Goal: Task Accomplishment & Management: Complete application form

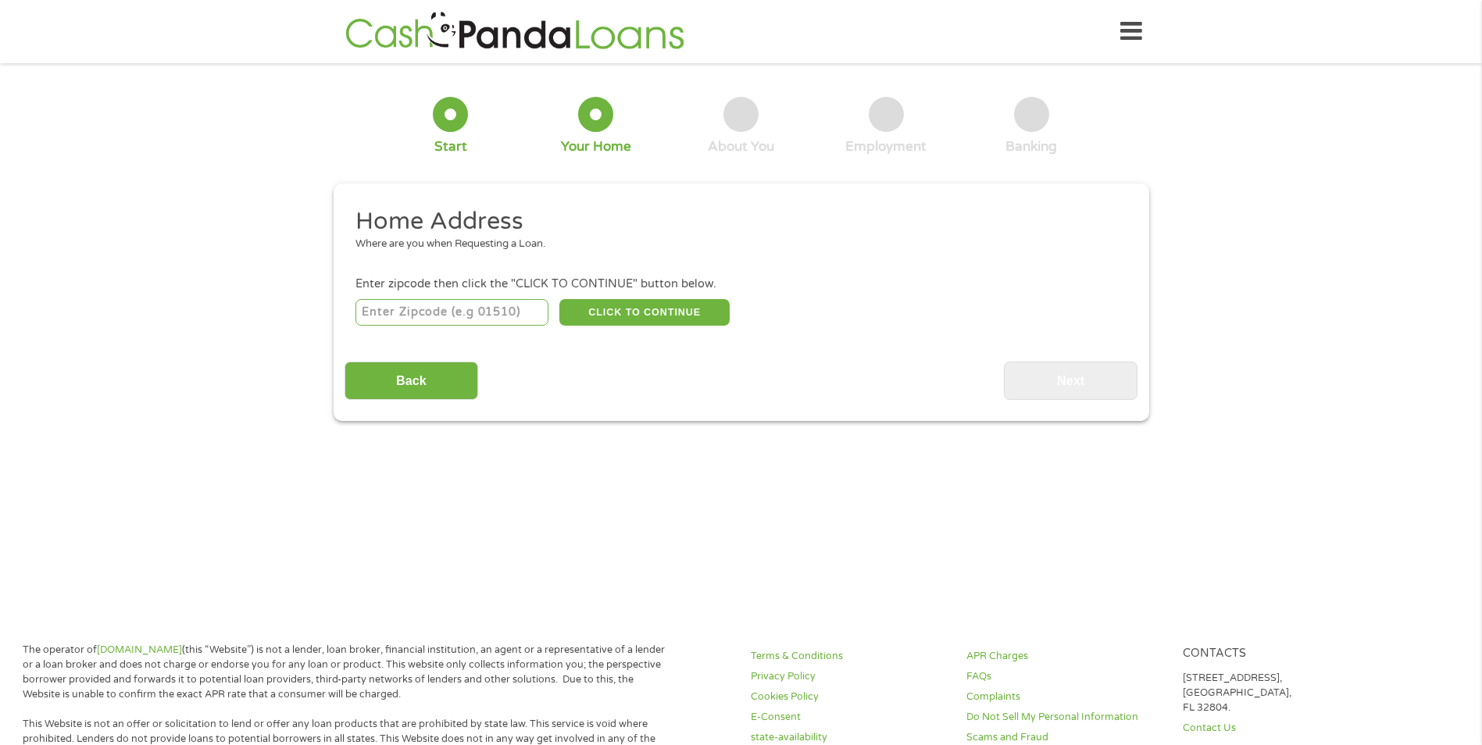
click at [404, 313] on input "number" at bounding box center [452, 312] width 193 height 27
type input "33169"
click at [618, 309] on button "CLICK TO CONTINUE" at bounding box center [644, 312] width 170 height 27
type input "33169"
type input "[GEOGRAPHIC_DATA]"
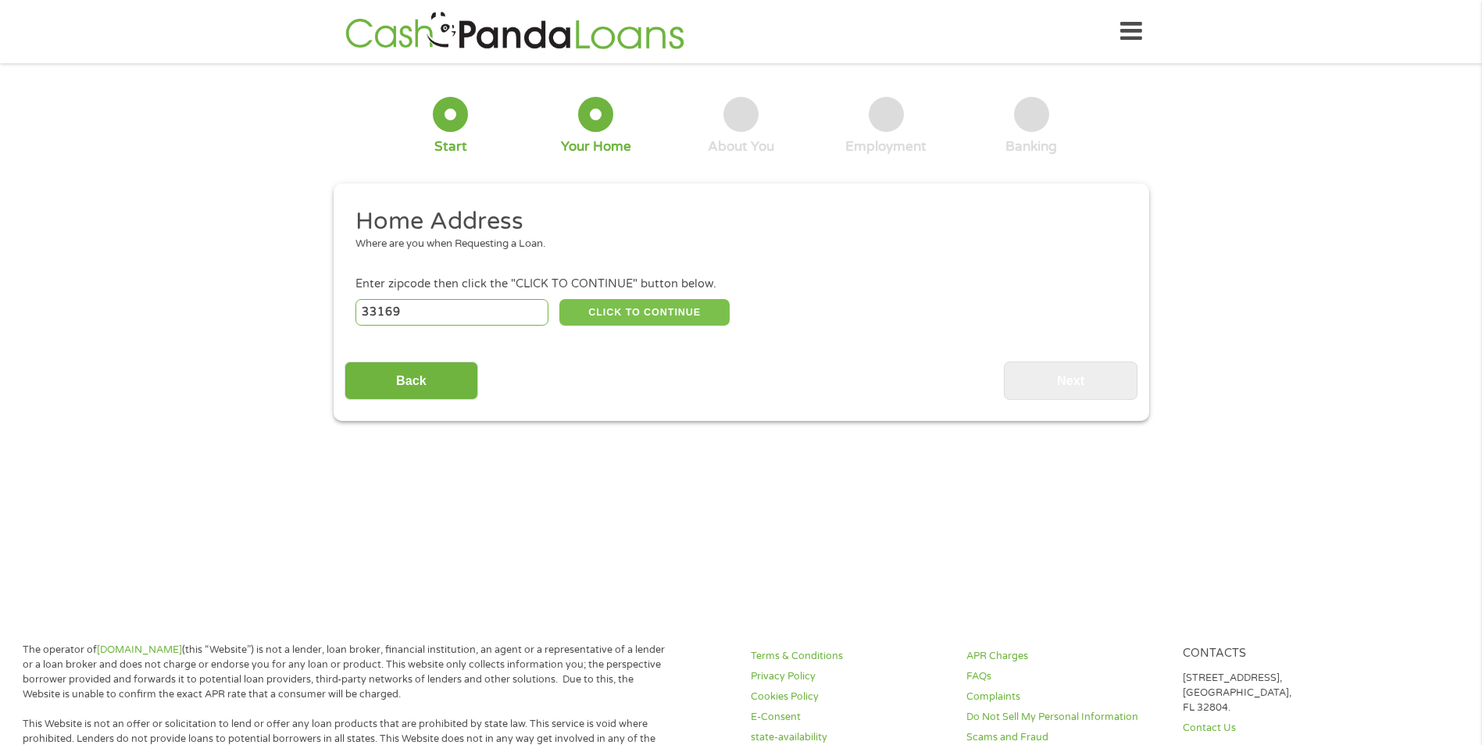
select select "[US_STATE]"
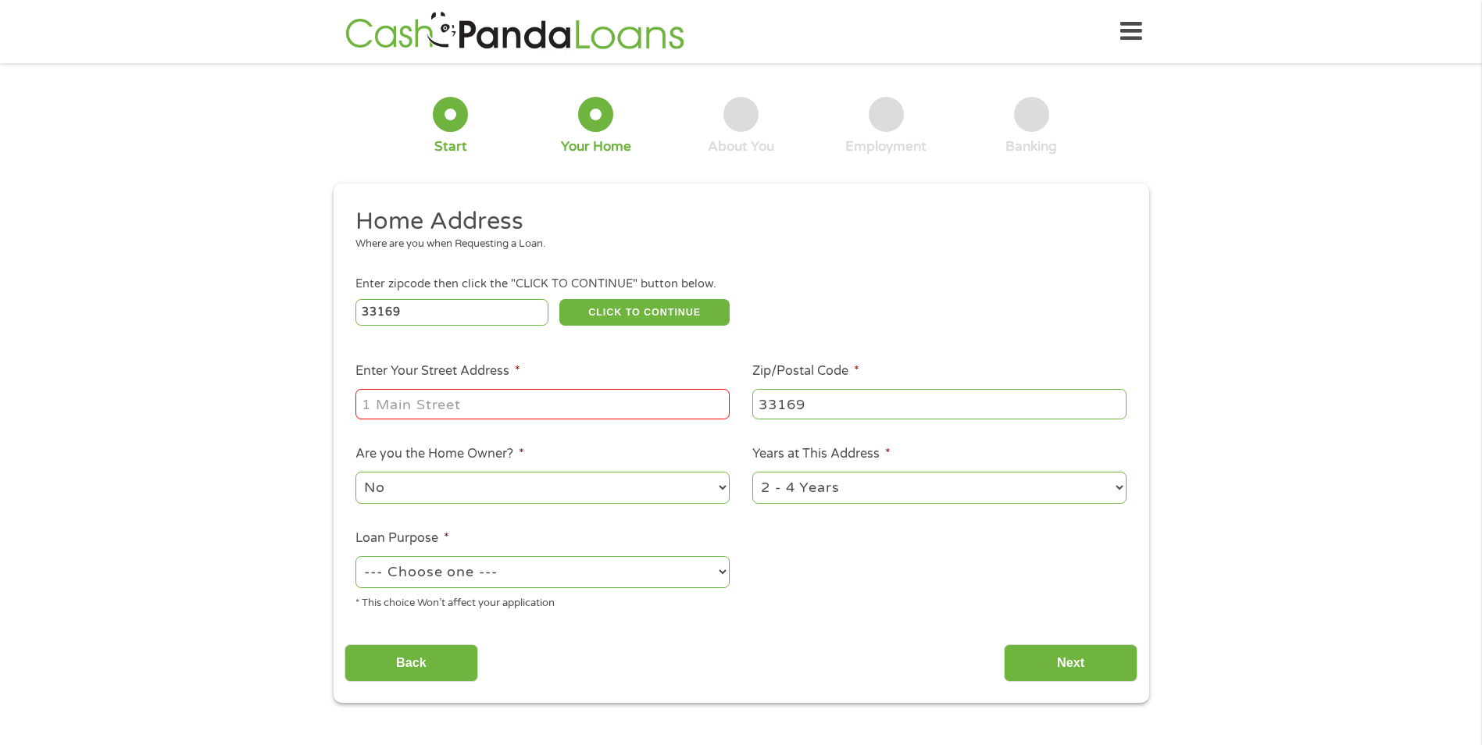
click at [415, 396] on input "Enter Your Street Address *" at bounding box center [543, 404] width 374 height 30
type input "19035 nw 11 ct"
click at [721, 490] on select "No Yes" at bounding box center [543, 488] width 374 height 32
select select "yes"
click at [356, 472] on select "No Yes" at bounding box center [543, 488] width 374 height 32
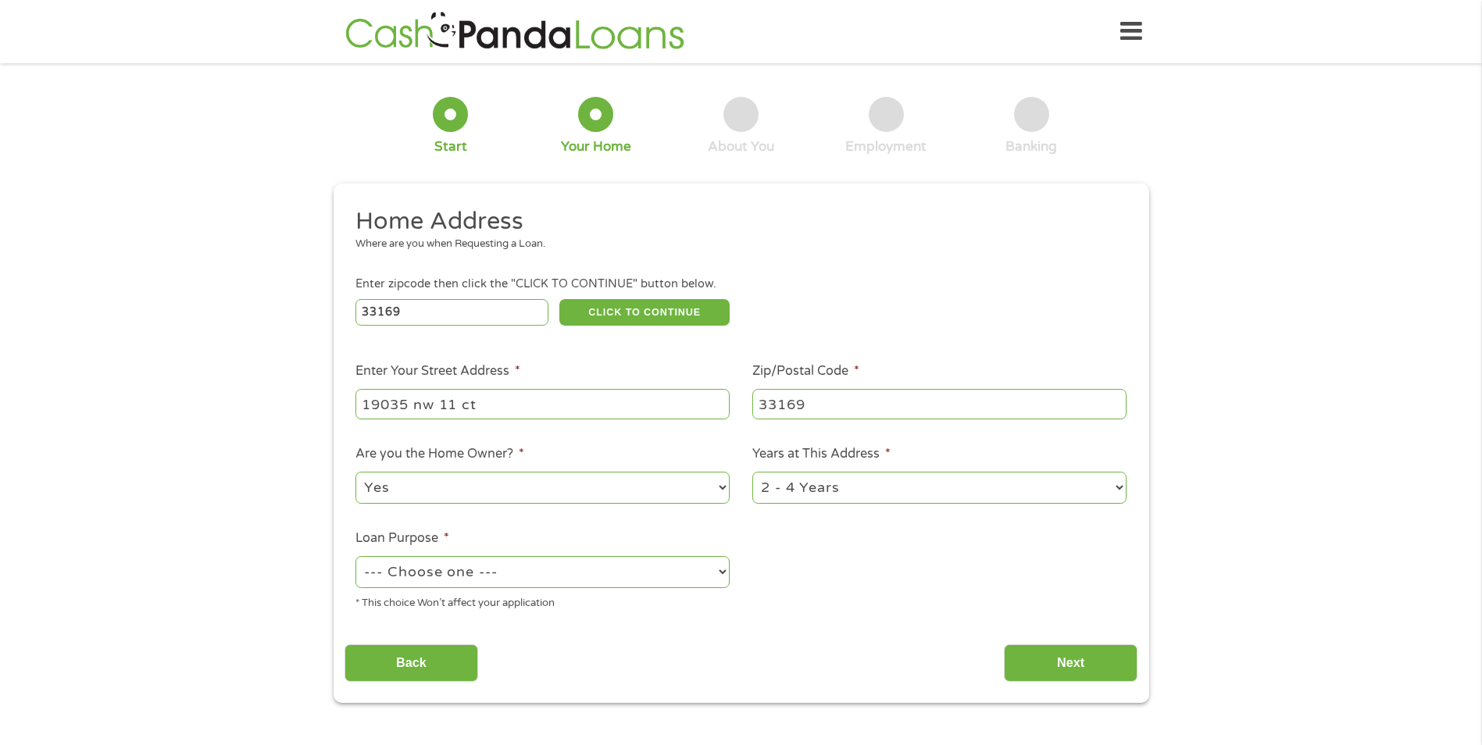
click at [716, 566] on select "--- Choose one --- Pay Bills Debt Consolidation Home Improvement Major Purchase…" at bounding box center [543, 572] width 374 height 32
select select "debtconsolidation"
click at [356, 556] on select "--- Choose one --- Pay Bills Debt Consolidation Home Improvement Major Purchase…" at bounding box center [543, 572] width 374 height 32
click at [1111, 491] on select "1 Year or less 1 - 2 Years 2 - 4 Years Over 4 Years" at bounding box center [939, 488] width 374 height 32
select select "60months"
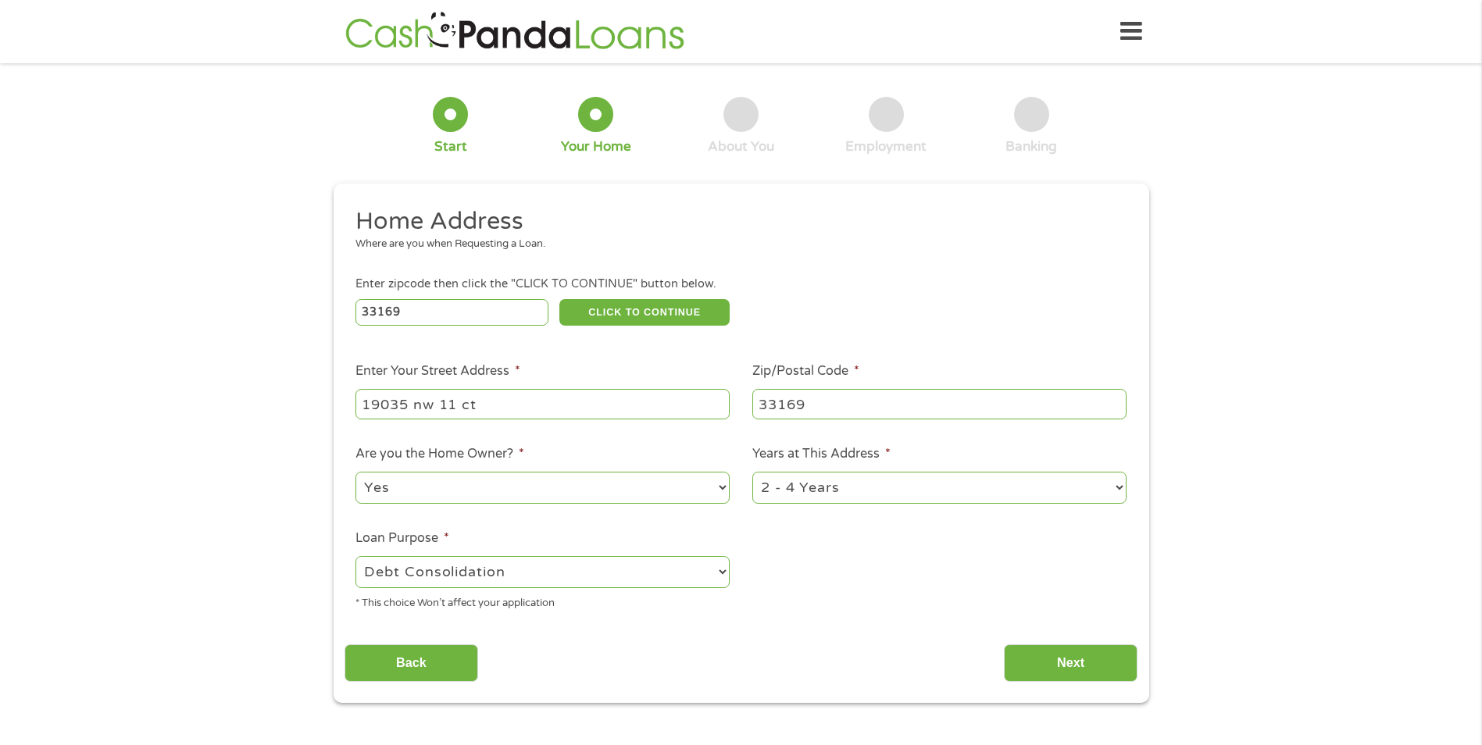
click at [752, 472] on select "1 Year or less 1 - 2 Years 2 - 4 Years Over 4 Years" at bounding box center [939, 488] width 374 height 32
click at [1055, 670] on input "Next" at bounding box center [1071, 664] width 134 height 38
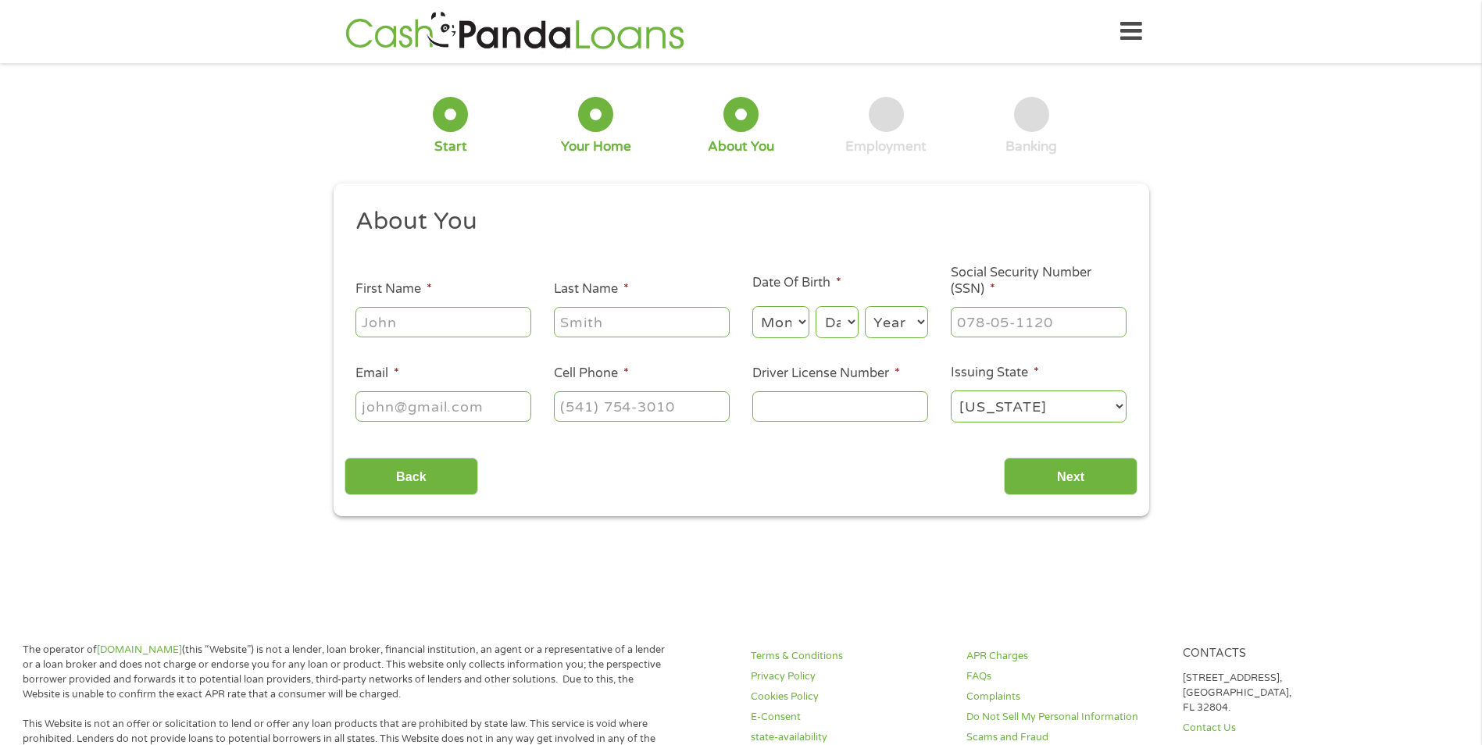
drag, startPoint x: 399, startPoint y: 324, endPoint x: 398, endPoint y: 312, distance: 12.5
click at [399, 324] on input "First Name *" at bounding box center [444, 322] width 176 height 30
type input "[PERSON_NAME]"
type input "Black"
click at [794, 320] on select "Month 1 2 3 4 5 6 7 8 9 10 11 12" at bounding box center [780, 322] width 57 height 32
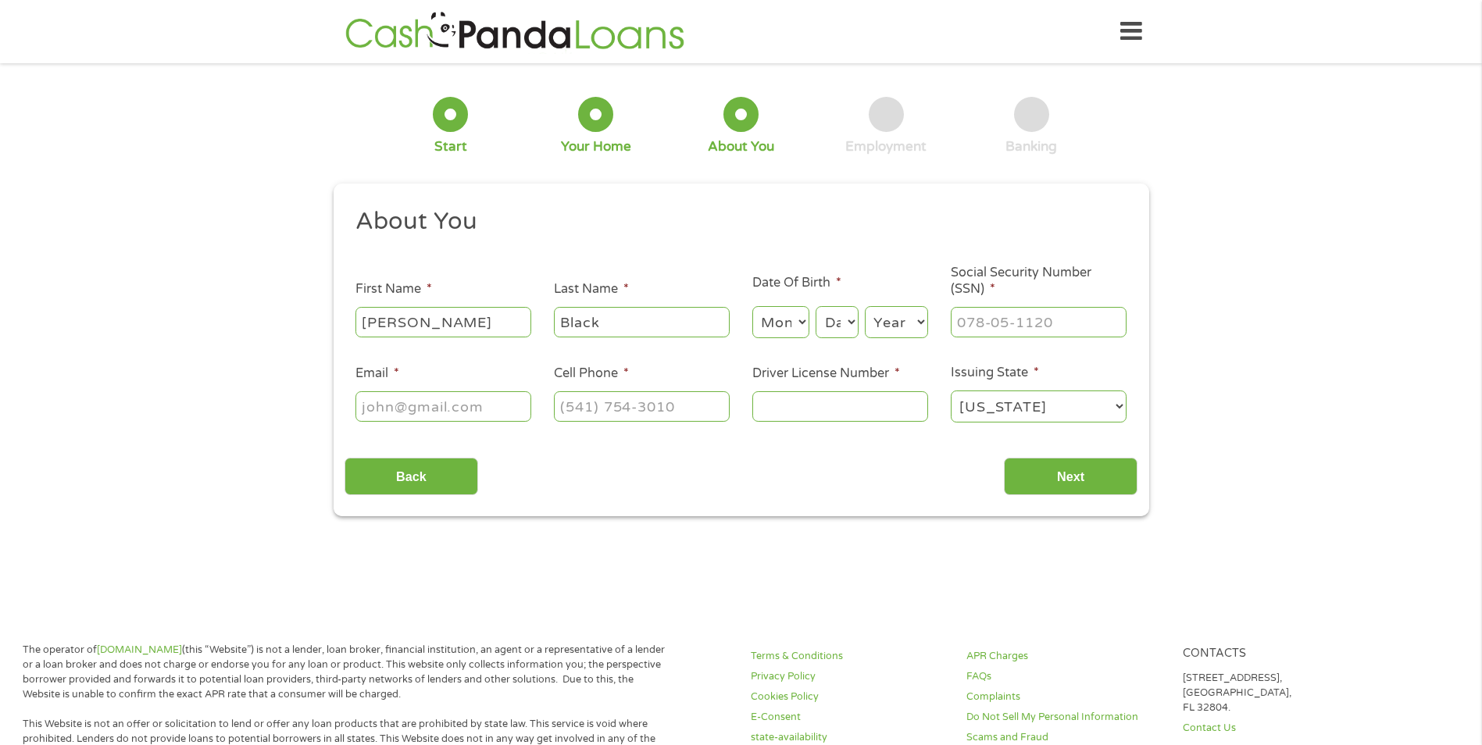
select select "1"
click at [752, 306] on select "Month 1 2 3 4 5 6 7 8 9 10 11 12" at bounding box center [780, 322] width 57 height 32
click at [851, 321] on select "Day 1 2 3 4 5 6 7 8 9 10 11 12 13 14 15 16 17 18 19 20 21 22 23 24 25 26 27 28 …" at bounding box center [837, 322] width 42 height 32
select select "17"
click at [816, 306] on select "Day 1 2 3 4 5 6 7 8 9 10 11 12 13 14 15 16 17 18 19 20 21 22 23 24 25 26 27 28 …" at bounding box center [837, 322] width 42 height 32
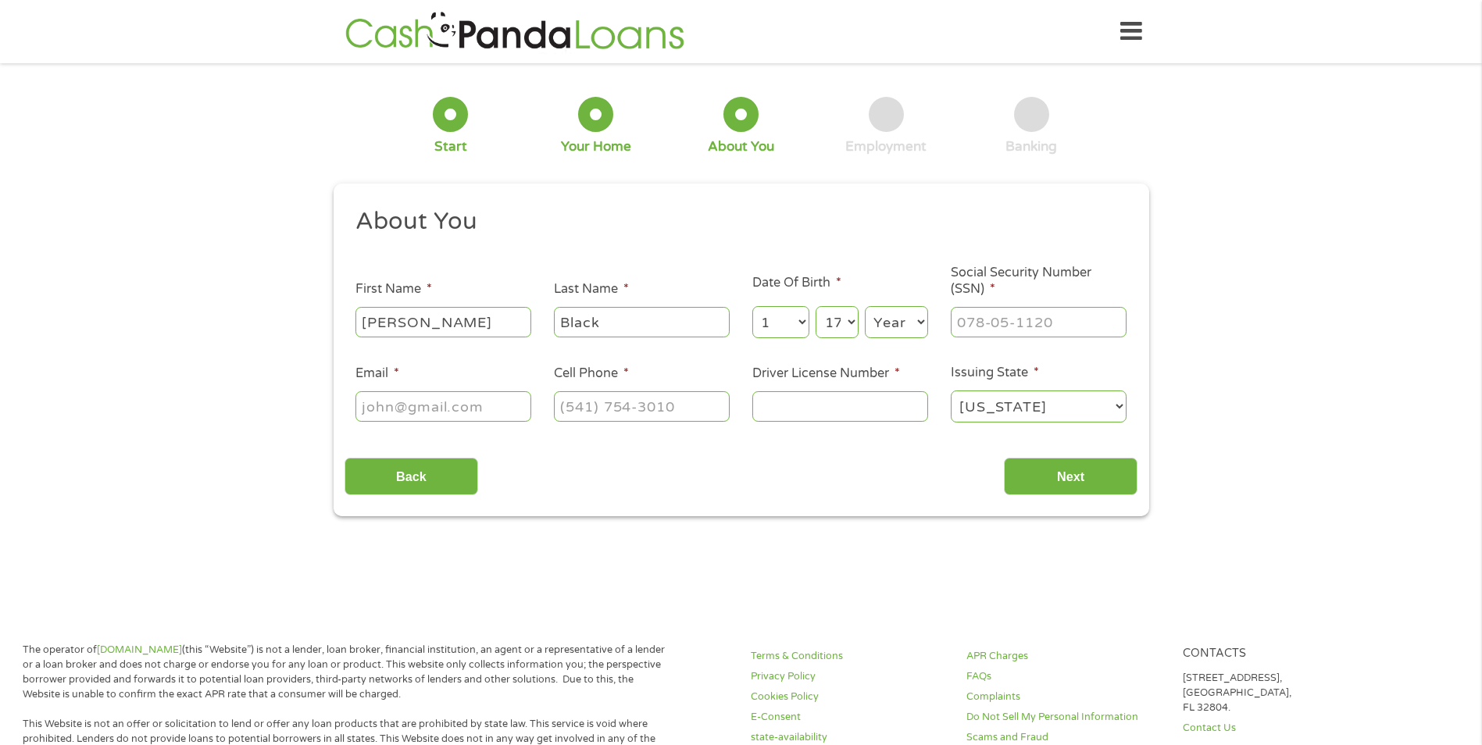
click at [917, 321] on select "Year [DATE] 2006 2005 2004 2003 2002 2001 2000 1999 1998 1997 1996 1995 1994 19…" at bounding box center [896, 322] width 63 height 32
select select "1982"
click at [865, 306] on select "Year [DATE] 2006 2005 2004 2003 2002 2001 2000 1999 1998 1997 1996 1995 1994 19…" at bounding box center [896, 322] width 63 height 32
click at [992, 322] on input "___-__-____" at bounding box center [1039, 322] width 176 height 30
type input "593-22-0566"
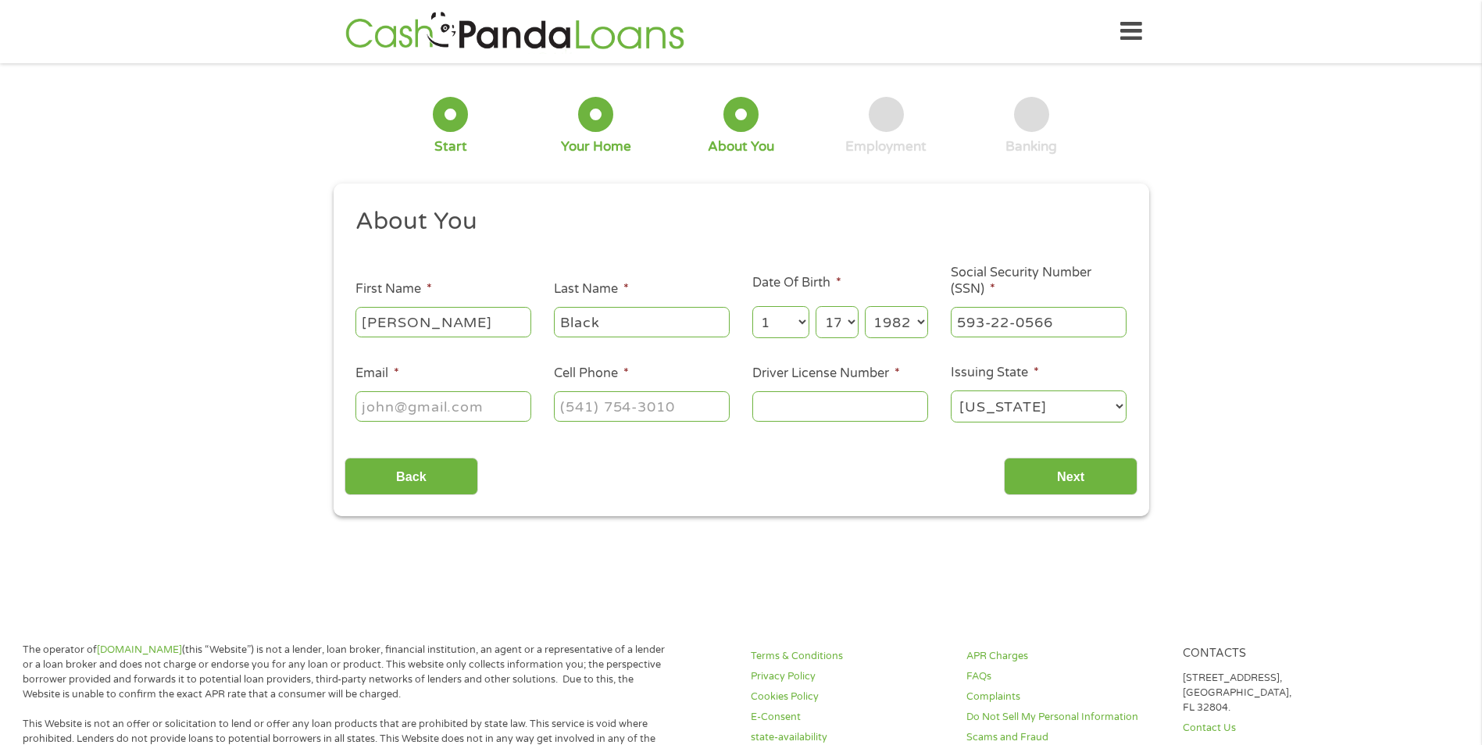
click at [489, 413] on input "Email *" at bounding box center [444, 406] width 176 height 30
type input "[EMAIL_ADDRESS][DOMAIN_NAME]"
click at [607, 409] on input "(___) ___-____" at bounding box center [642, 406] width 176 height 30
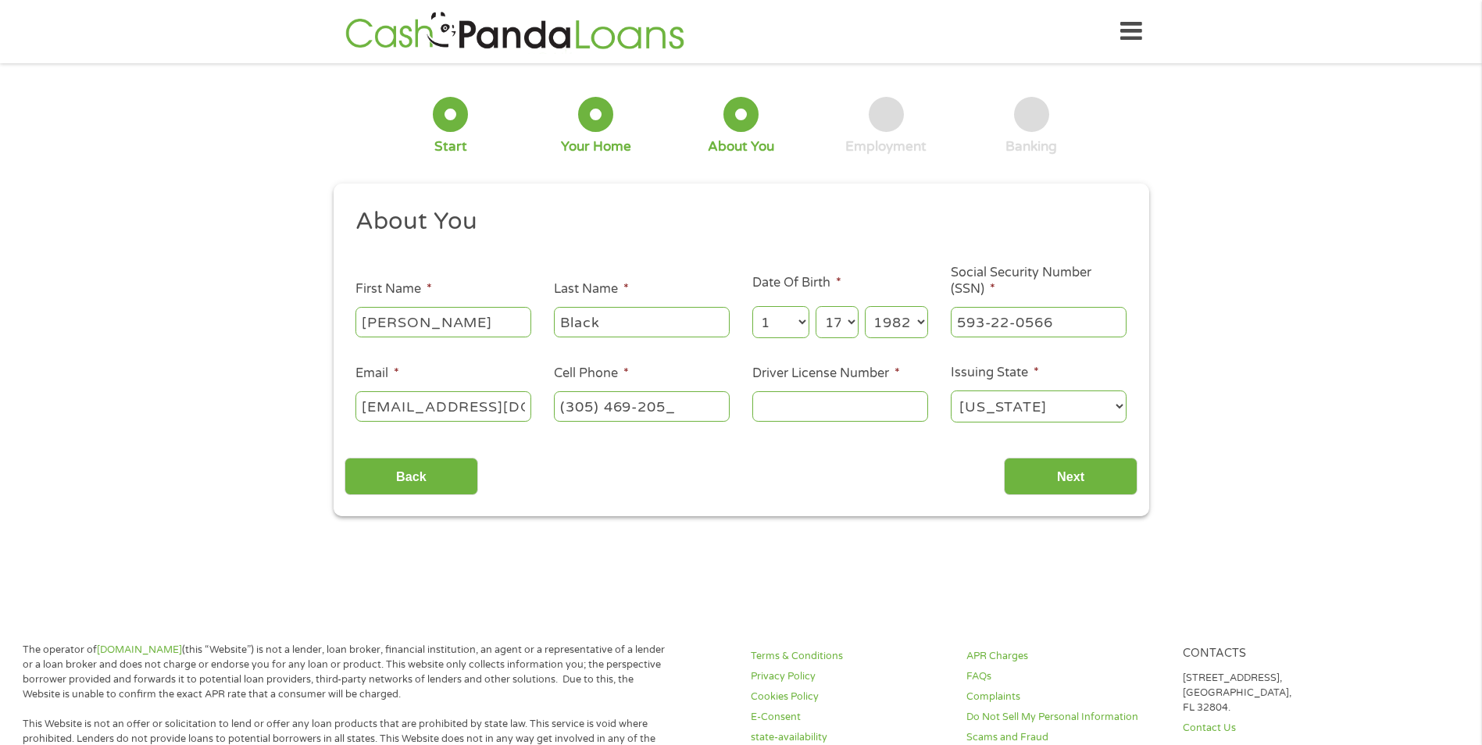
type input "[PHONE_NUMBER]"
click at [832, 416] on input "Driver License Number *" at bounding box center [840, 406] width 176 height 30
type input "B420733820170"
click at [1065, 474] on input "Next" at bounding box center [1071, 477] width 134 height 38
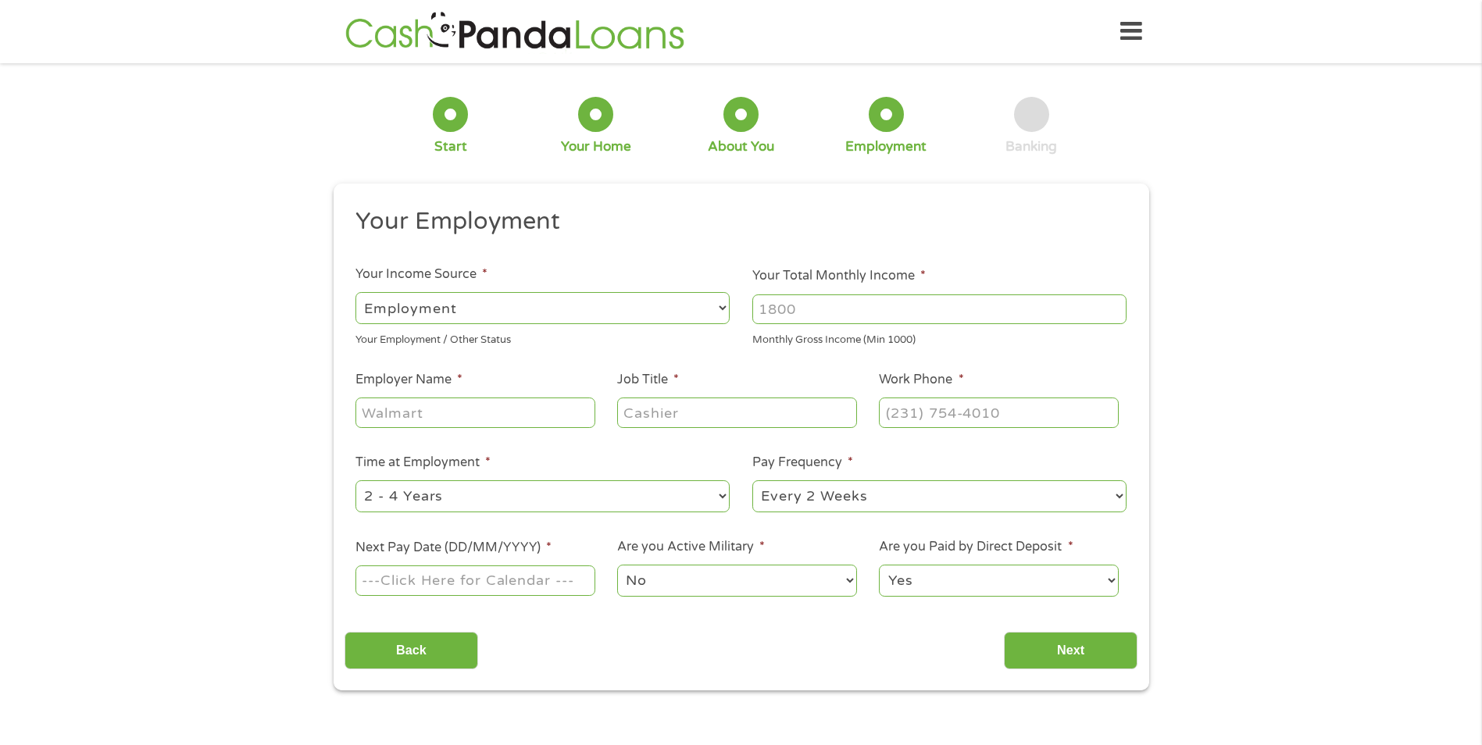
scroll to position [6, 6]
click at [695, 307] on select "--- Choose one --- Employment [DEMOGRAPHIC_DATA] Benefits" at bounding box center [543, 308] width 374 height 32
click at [356, 292] on select "--- Choose one --- Employment [DEMOGRAPHIC_DATA] Benefits" at bounding box center [543, 308] width 374 height 32
click at [1114, 305] on input "1000" at bounding box center [939, 310] width 374 height 30
click at [1114, 305] on input "1001" at bounding box center [939, 310] width 374 height 30
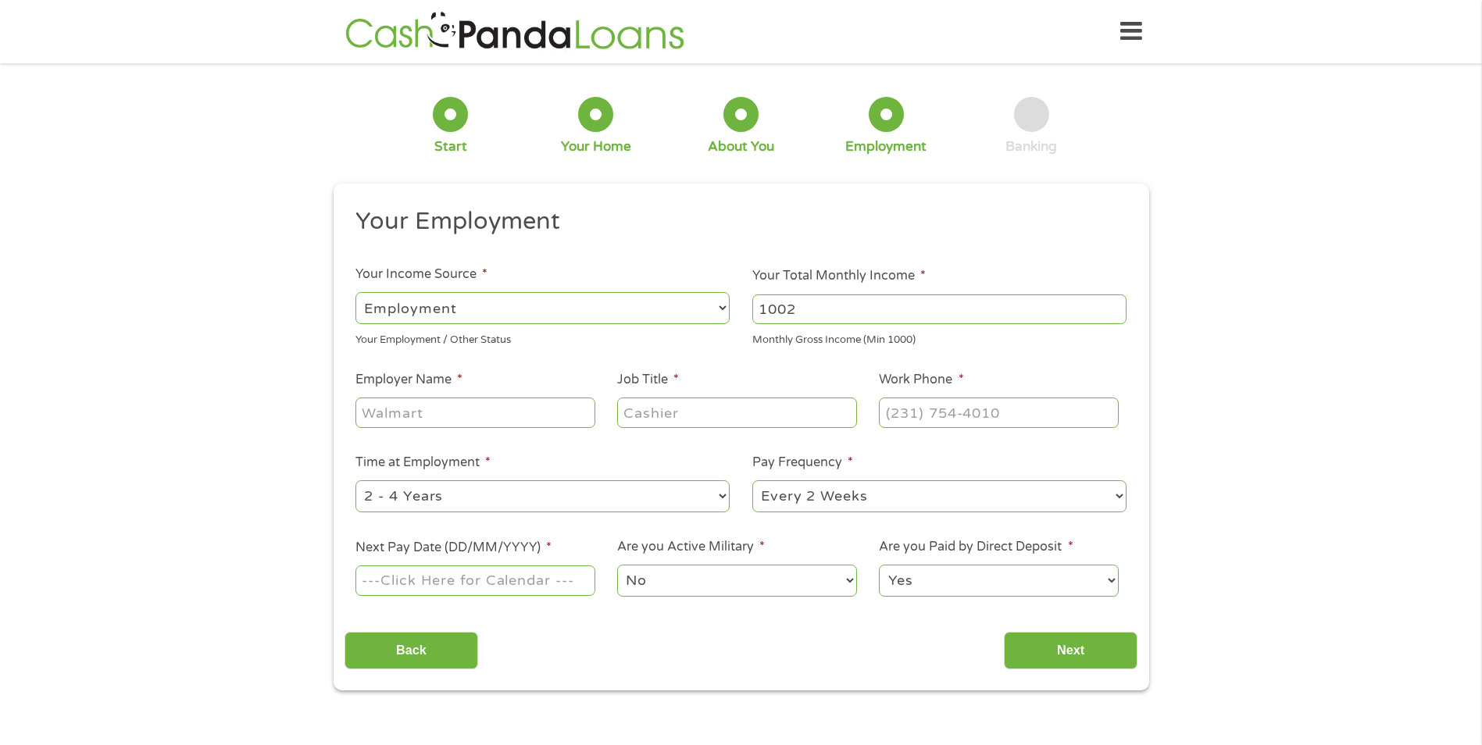
click at [1114, 305] on input "1002" at bounding box center [939, 310] width 374 height 30
click at [913, 316] on input "1002" at bounding box center [939, 310] width 374 height 30
type input "1"
type input "4000"
click at [413, 424] on input "Employer Name *" at bounding box center [475, 413] width 239 height 30
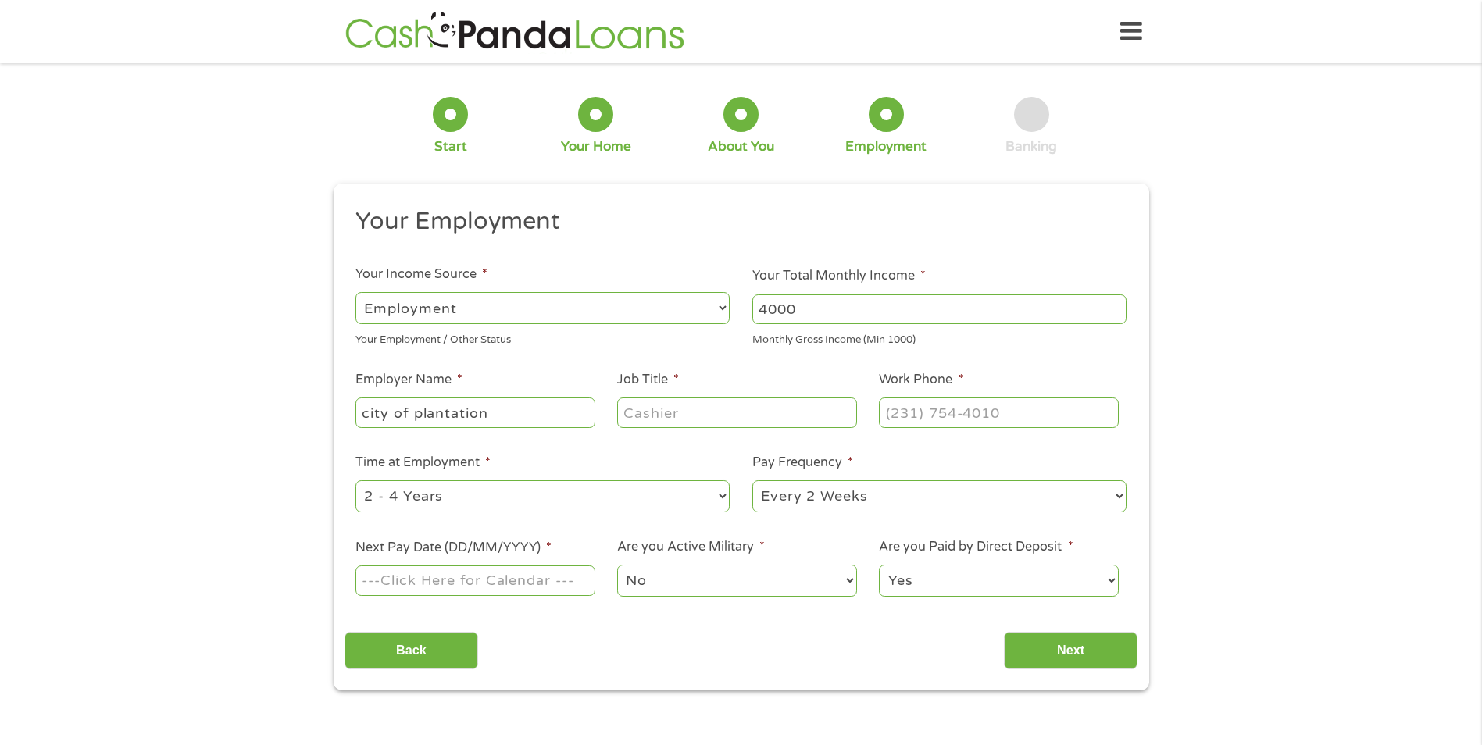
type input "city of plantation"
click at [710, 420] on input "Job Title *" at bounding box center [736, 413] width 239 height 30
click at [707, 423] on input "Job Title *" at bounding box center [736, 413] width 239 height 30
type input "water meter tech"
type input "(___) ___-____"
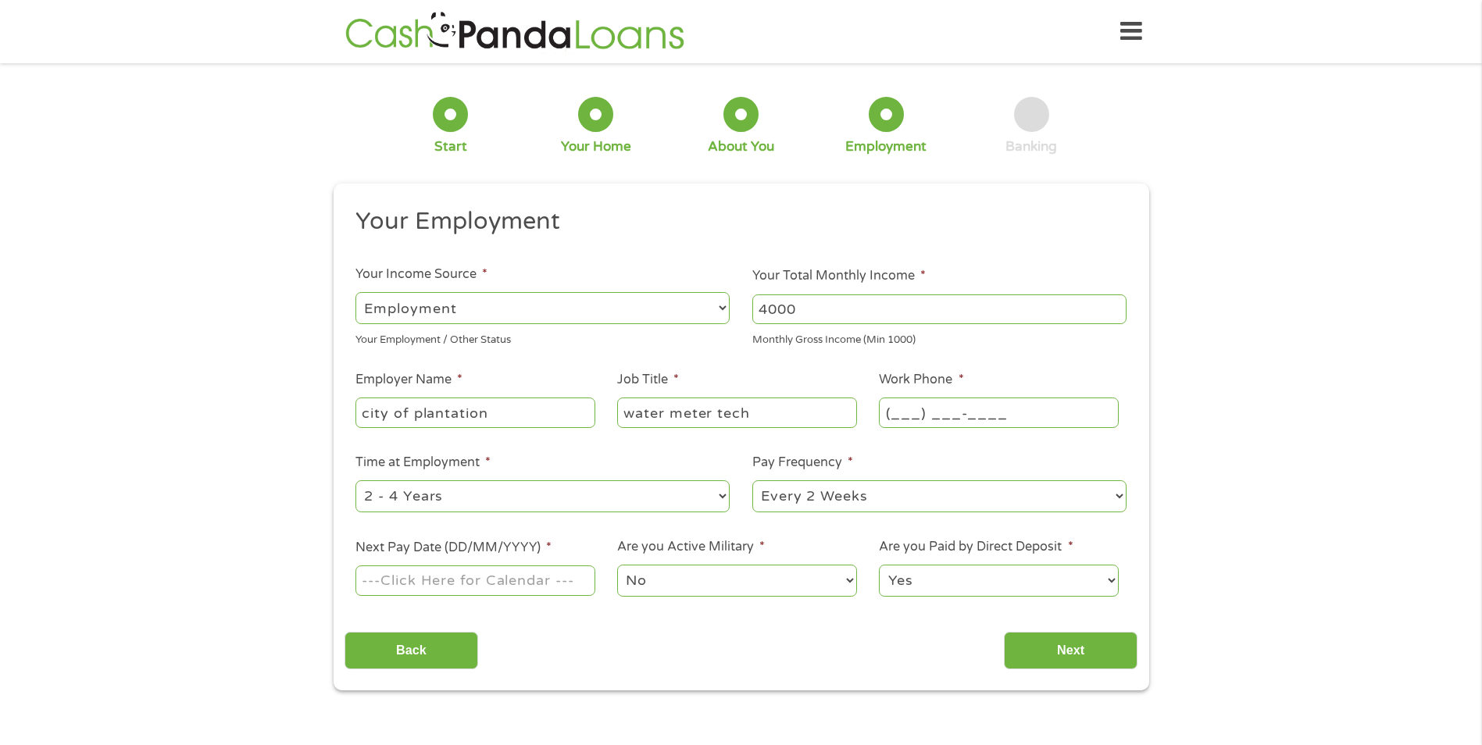
click at [999, 421] on input "(___) ___-____" at bounding box center [998, 413] width 239 height 30
click at [454, 585] on input "Next Pay Date (DD/MM/YYYY) *" at bounding box center [475, 581] width 239 height 30
click at [438, 363] on select "2025" at bounding box center [476, 368] width 102 height 18
click at [474, 364] on div "September January February March April May June July August September October N…" at bounding box center [411, 368] width 169 height 26
click at [437, 366] on select "2025" at bounding box center [476, 368] width 102 height 18
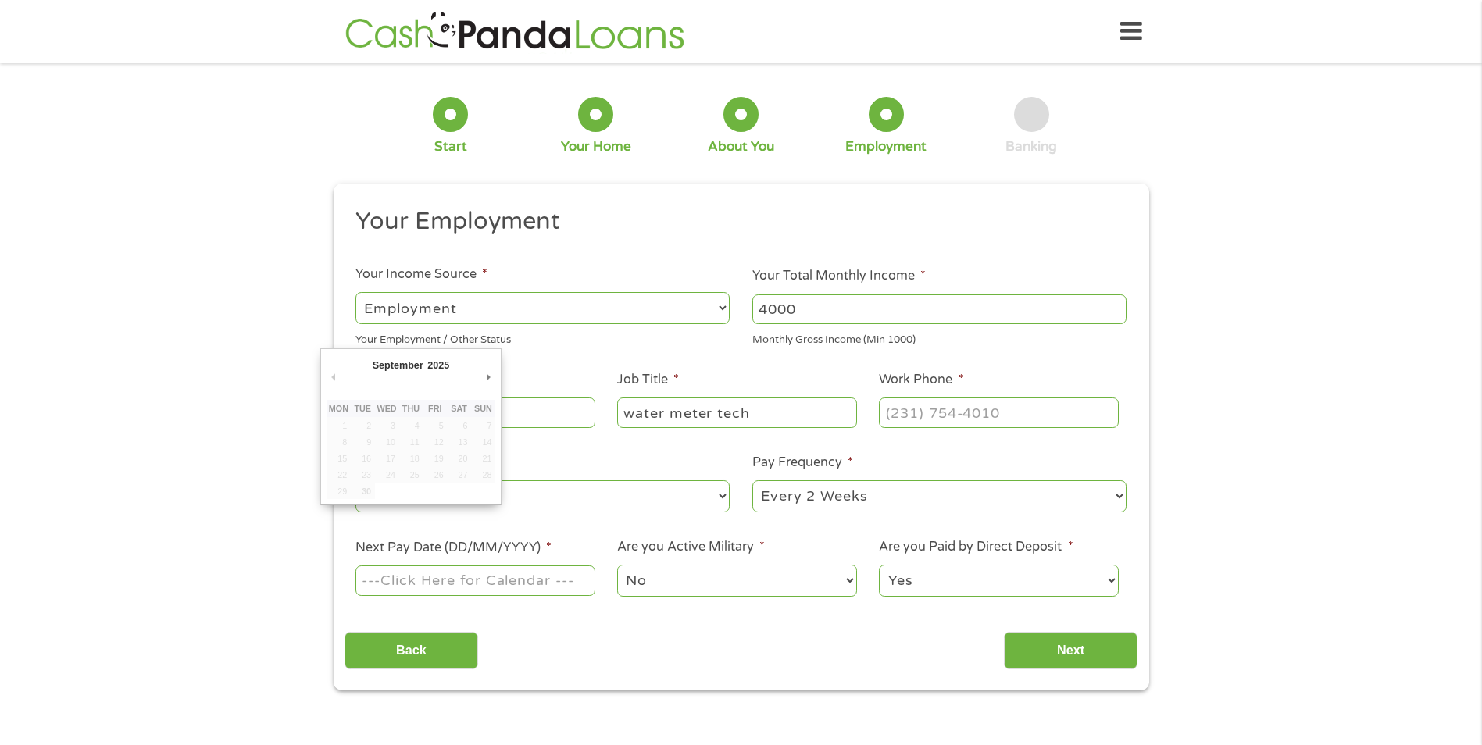
click at [463, 365] on div "September January February March April May June July August September October N…" at bounding box center [411, 368] width 169 height 26
type input "[DATE]"
click at [911, 416] on input "(___) ___-____" at bounding box center [998, 413] width 239 height 30
type input "[PHONE_NUMBER]"
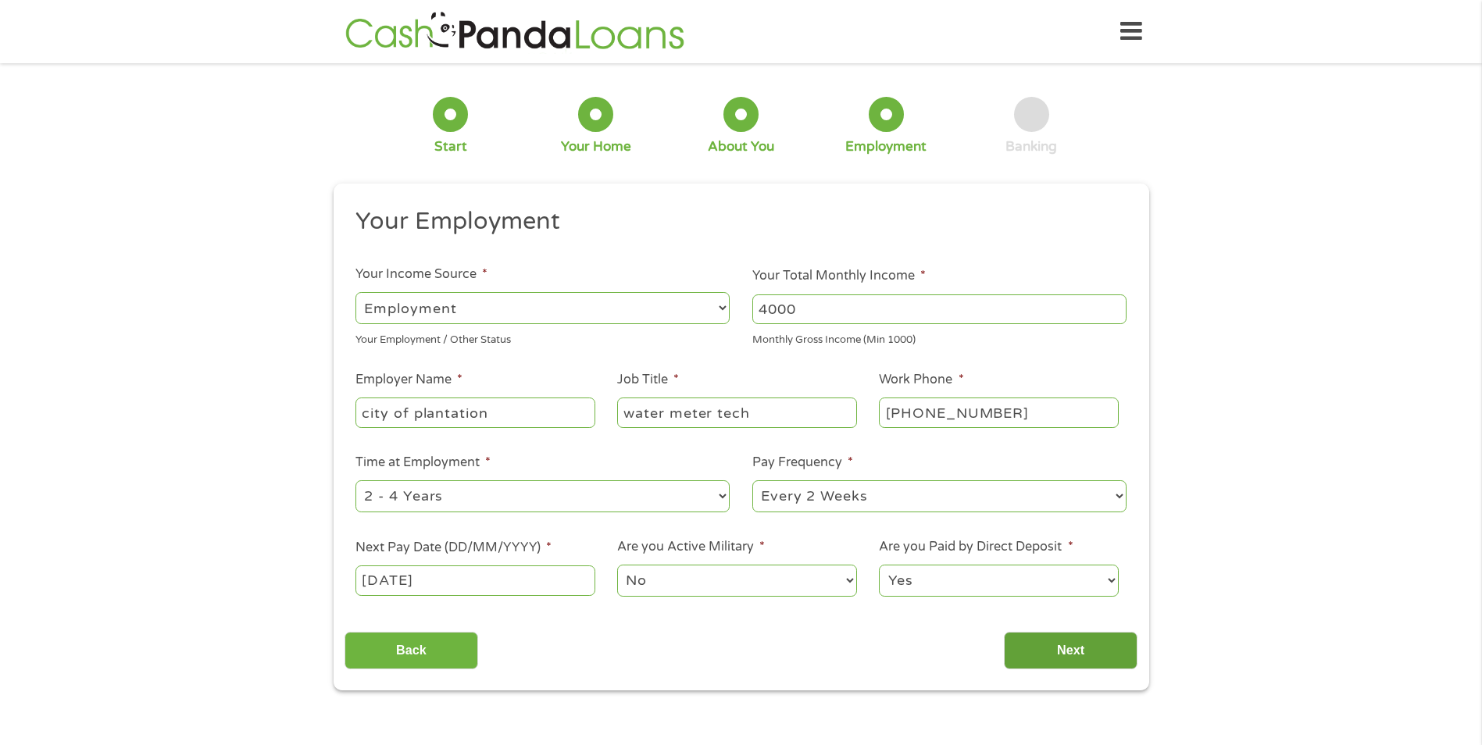
click at [1056, 648] on input "Next" at bounding box center [1071, 651] width 134 height 38
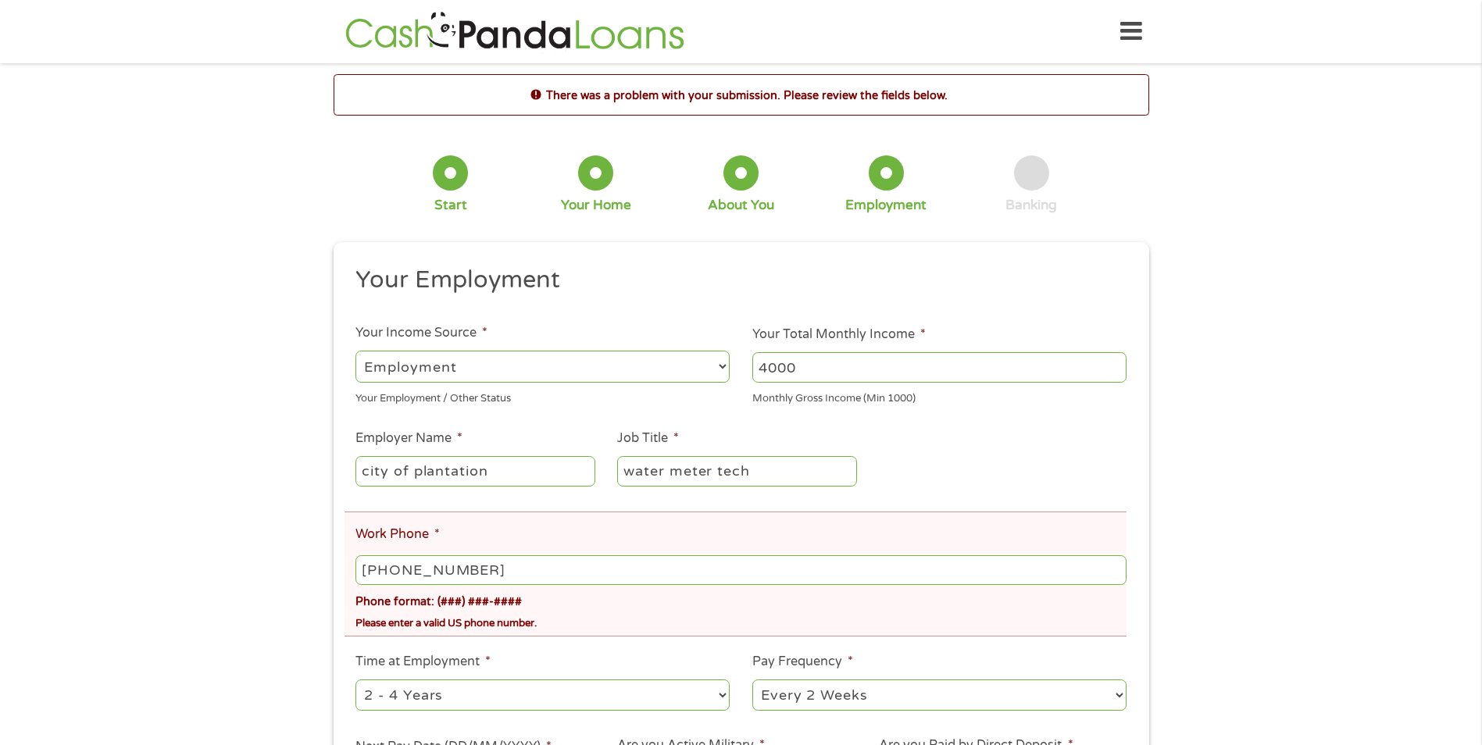
click at [377, 569] on input "[PHONE_NUMBER]" at bounding box center [741, 571] width 770 height 30
click at [380, 574] on input "[PHONE_NUMBER]" at bounding box center [741, 571] width 770 height 30
type input "[PHONE_NUMBER]"
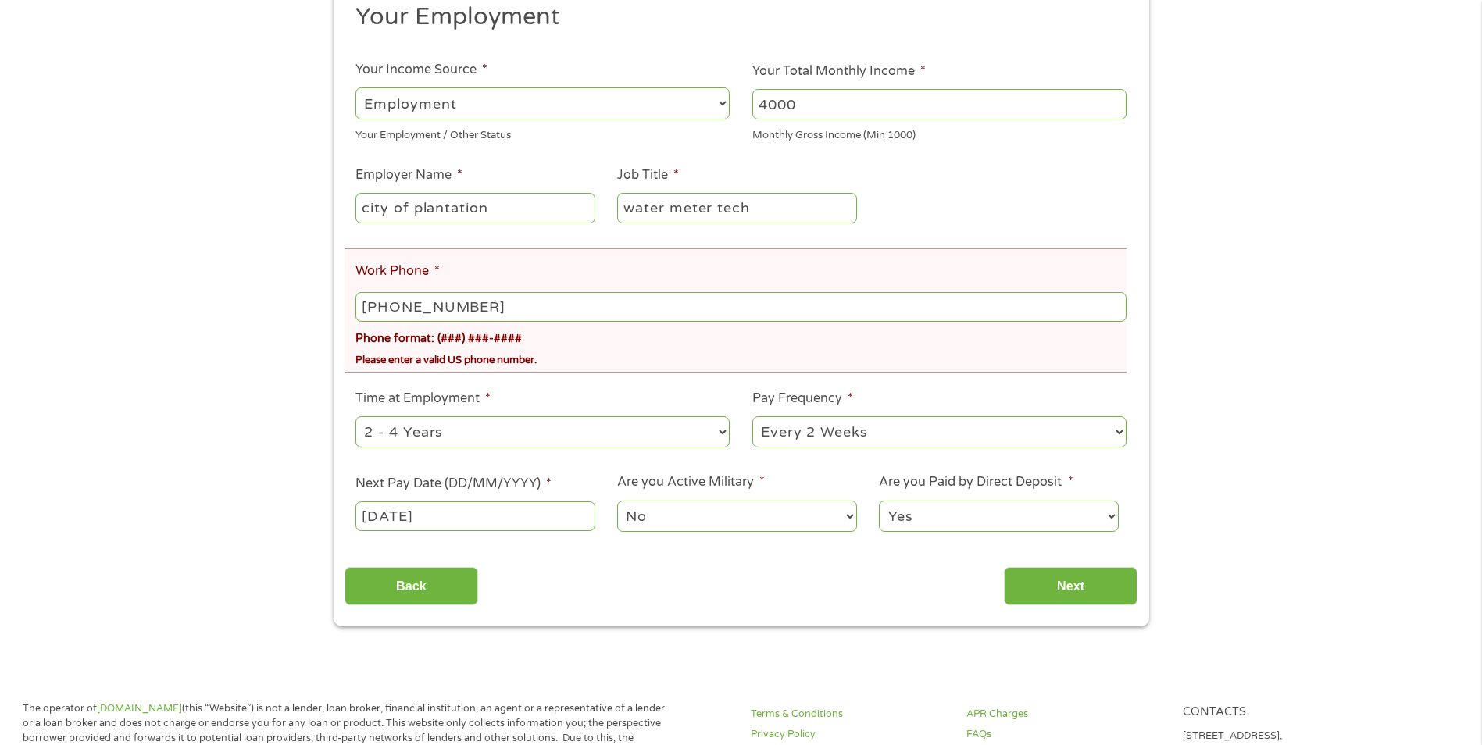
scroll to position [313, 0]
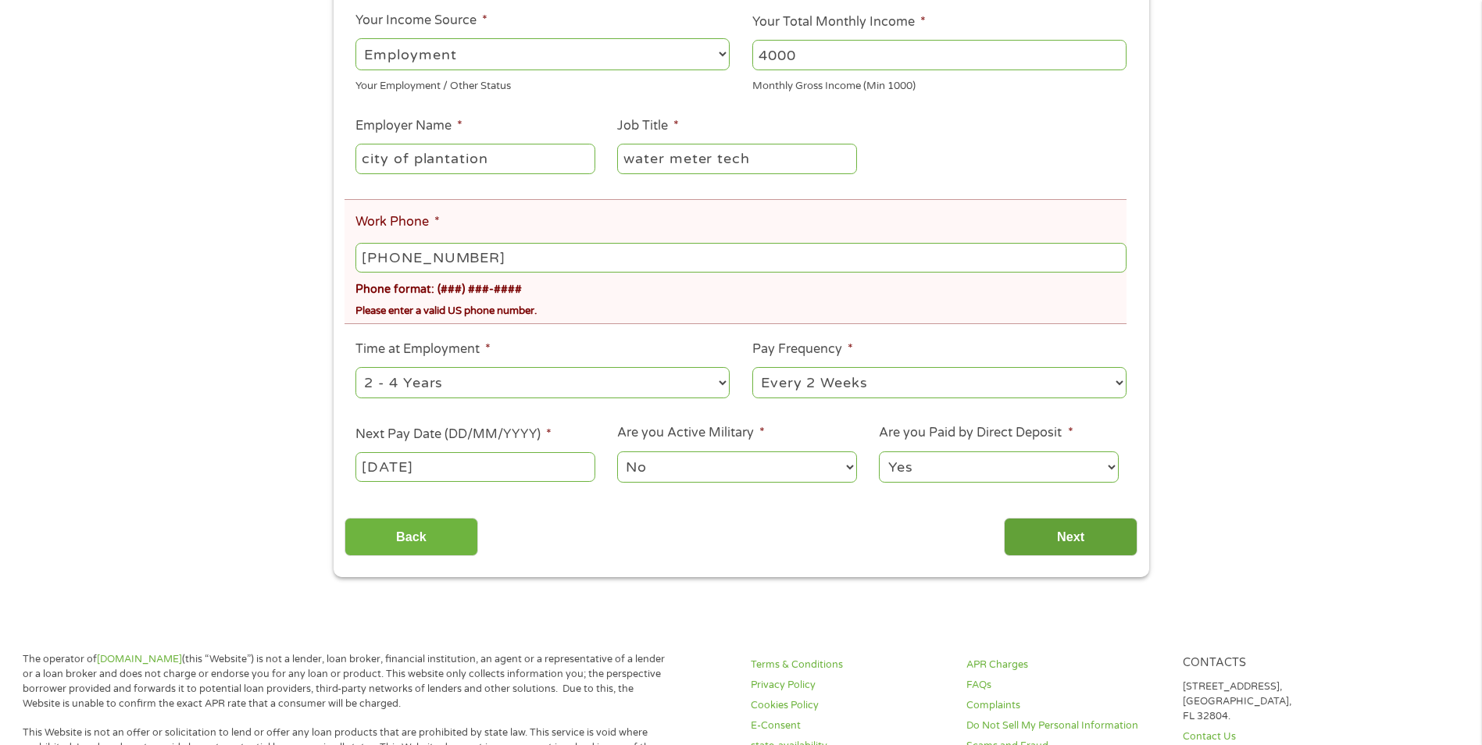
click at [1105, 538] on input "Next" at bounding box center [1071, 537] width 134 height 38
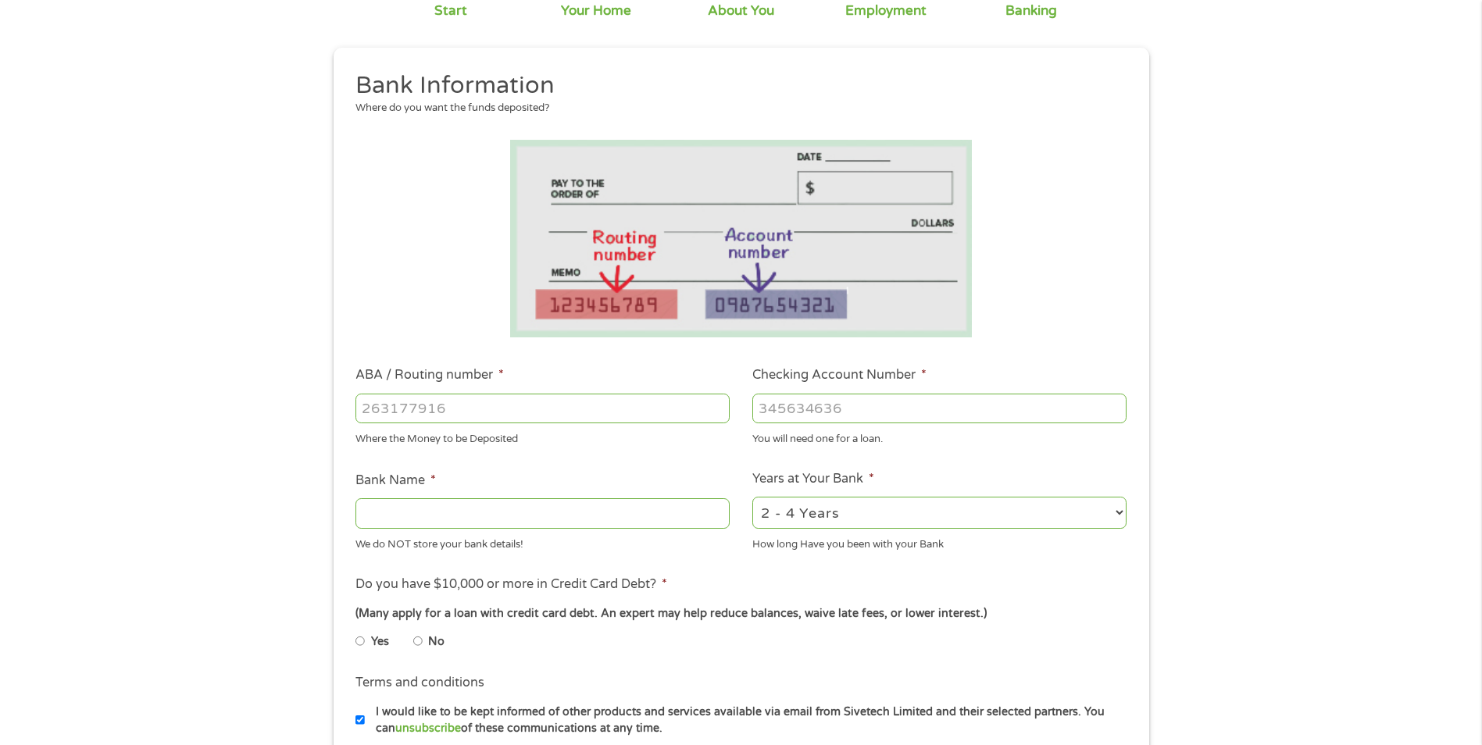
scroll to position [234, 0]
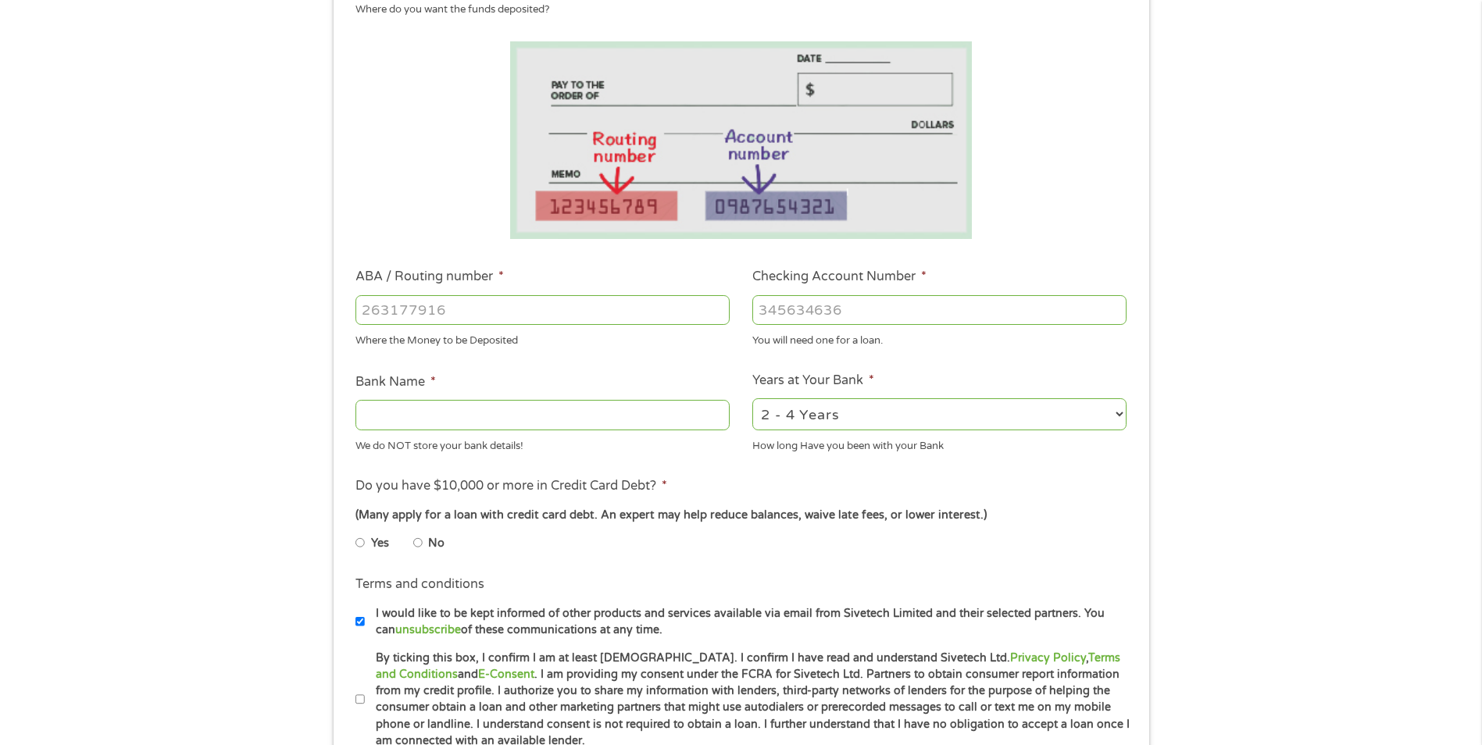
click at [420, 543] on input "No" at bounding box center [417, 543] width 9 height 25
radio input "true"
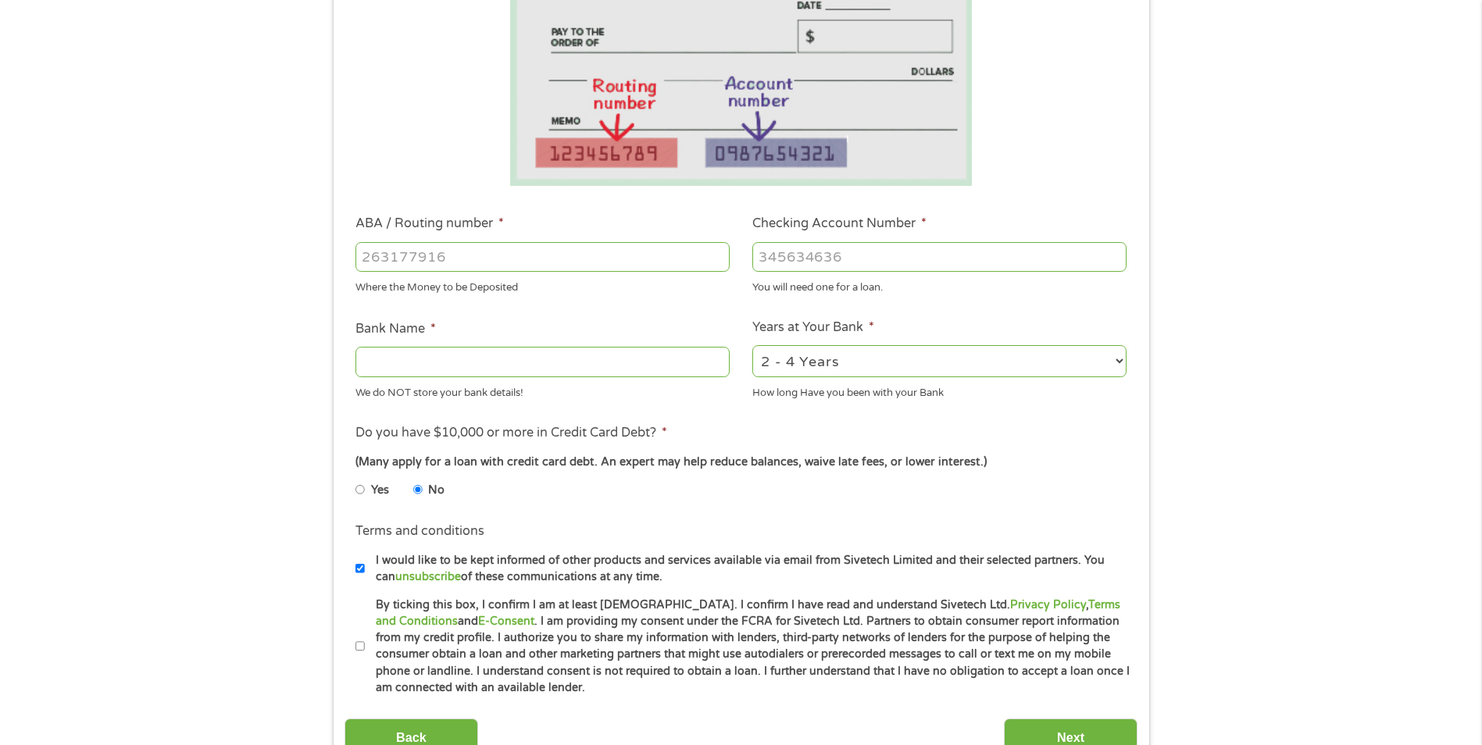
scroll to position [313, 0]
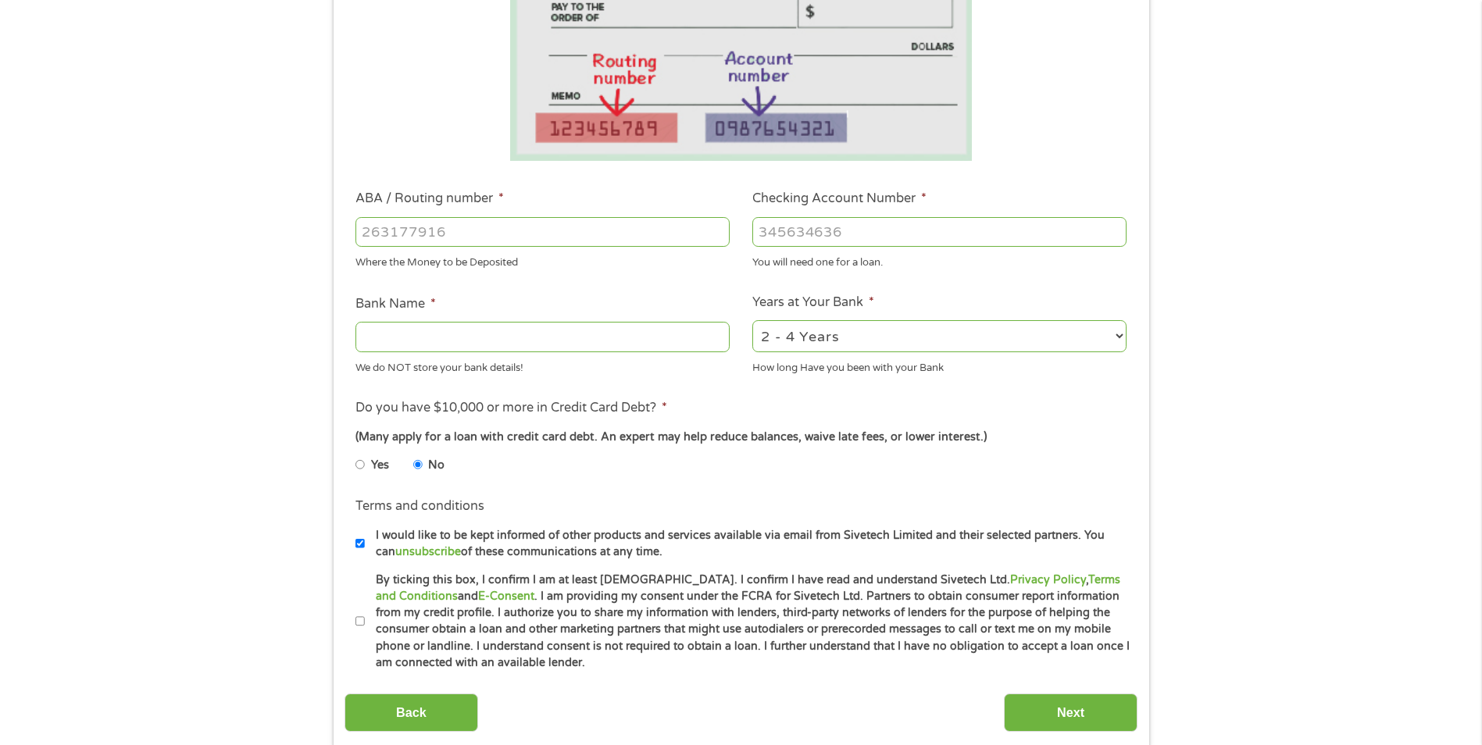
click at [350, 614] on li "Terms and conditions * By ticking this box, I confirm I am at least [DEMOGRAPHI…" at bounding box center [741, 622] width 793 height 100
click at [356, 618] on input "By ticking this box, I confirm I am at least [DEMOGRAPHIC_DATA]. I confirm I ha…" at bounding box center [360, 621] width 9 height 25
checkbox input "true"
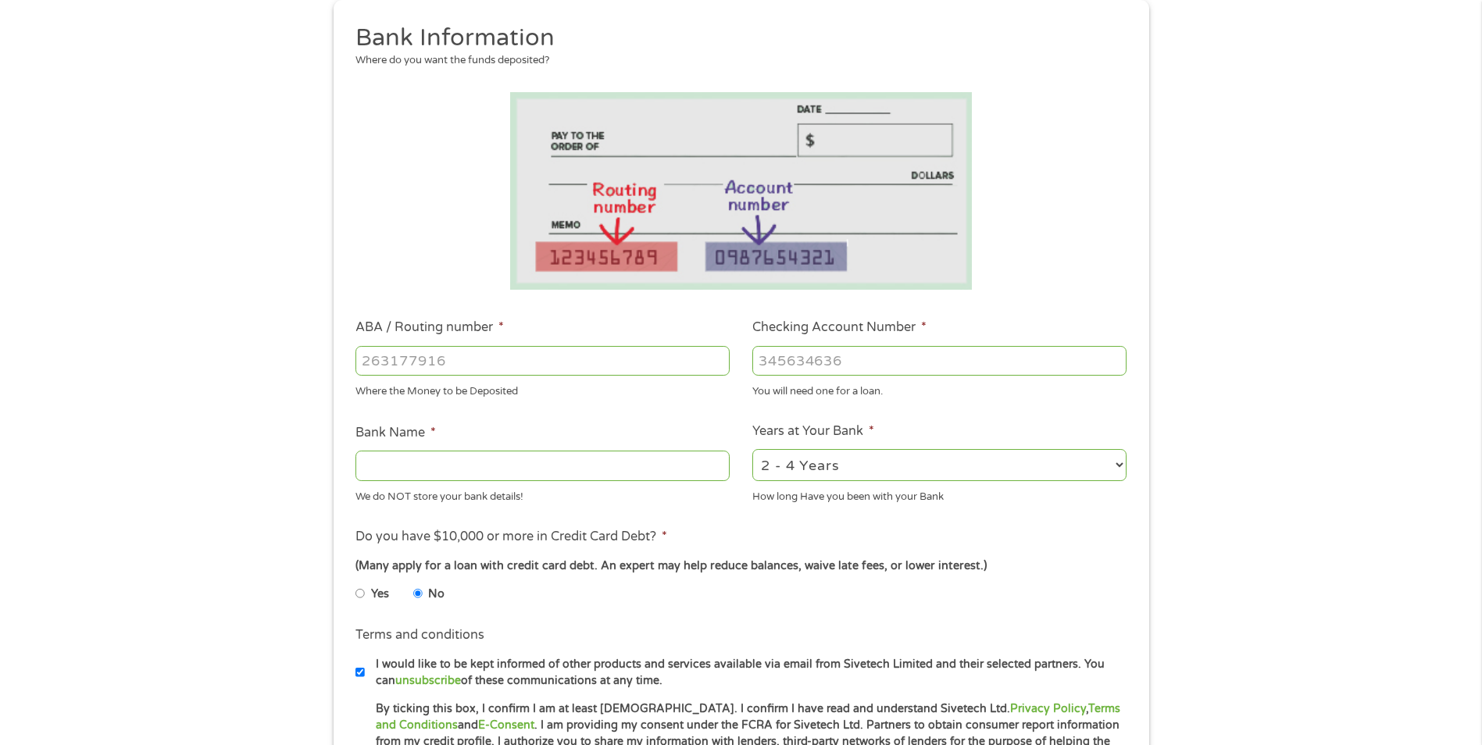
scroll to position [156, 0]
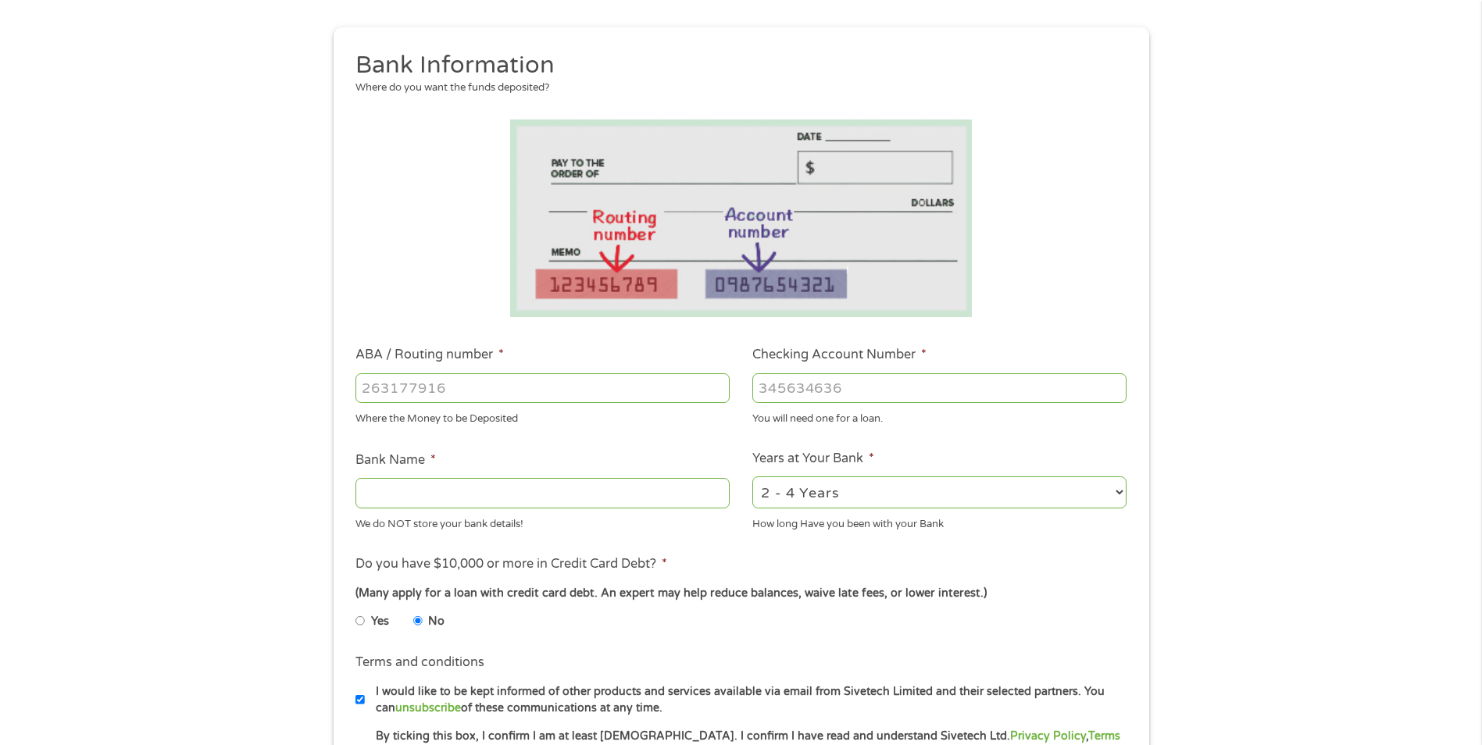
click at [368, 386] on input "ABA / Routing number *" at bounding box center [543, 389] width 374 height 30
type input "2631911387"
click at [802, 392] on input "Checking Account Number *" at bounding box center [939, 389] width 374 height 30
type input "1100024996024"
click at [556, 503] on input "Bank Name *" at bounding box center [543, 493] width 374 height 30
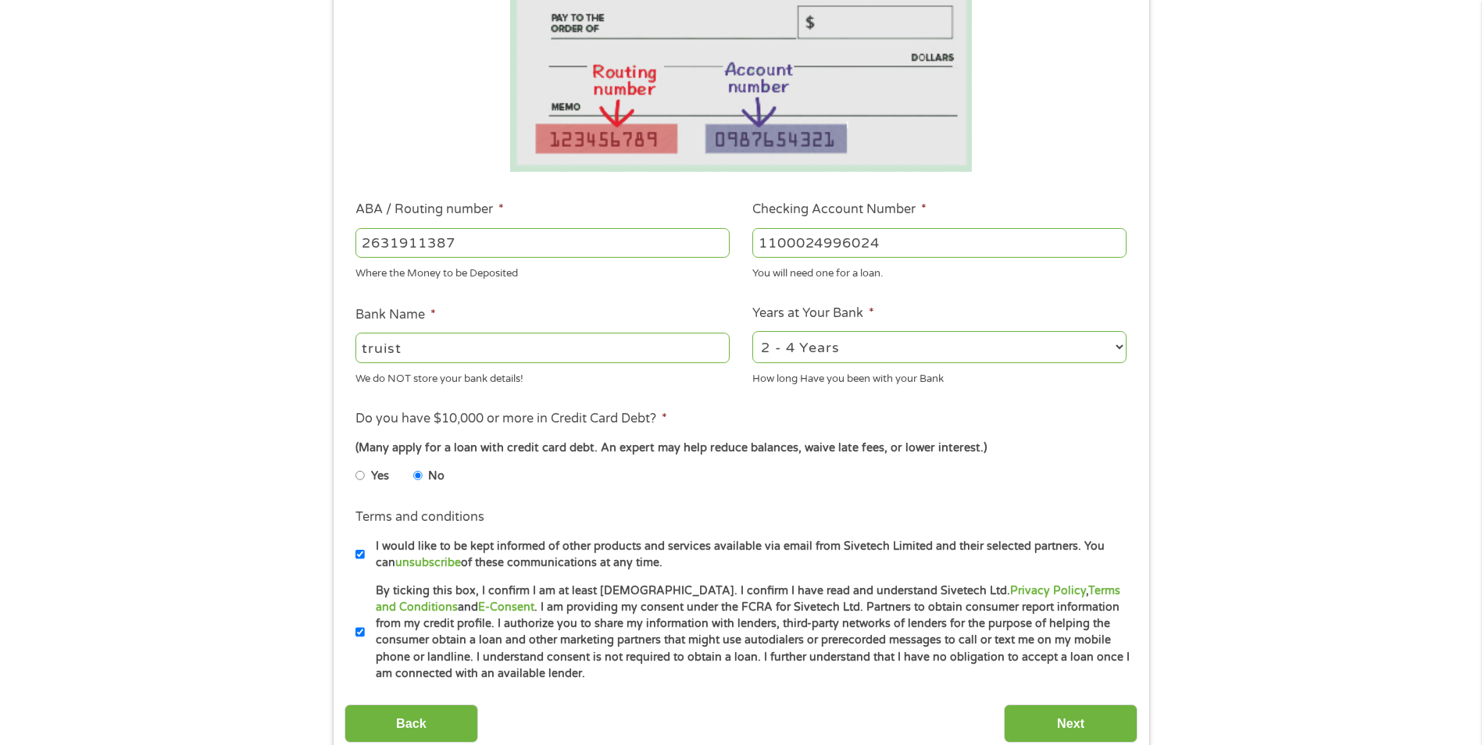
scroll to position [313, 0]
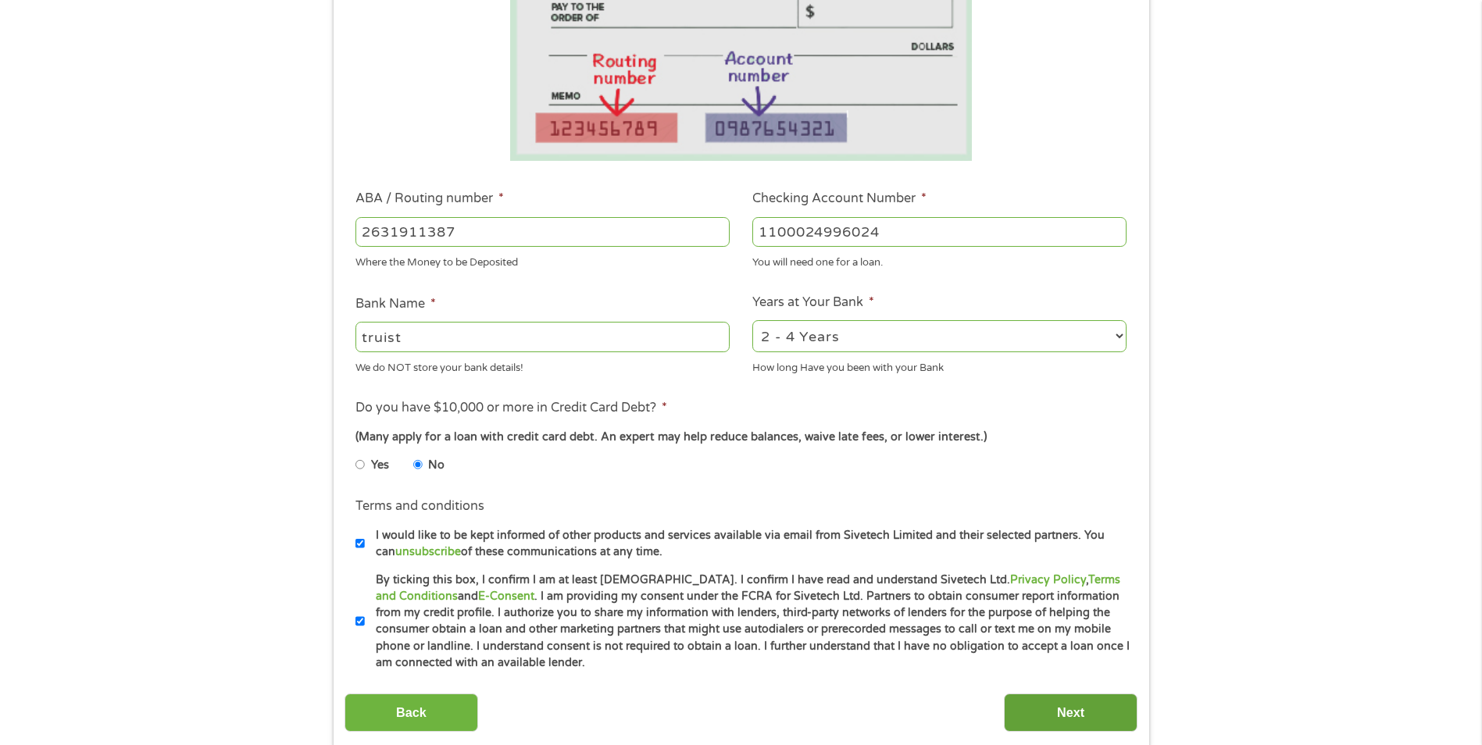
type input "truist"
click at [1096, 721] on input "Next" at bounding box center [1071, 713] width 134 height 38
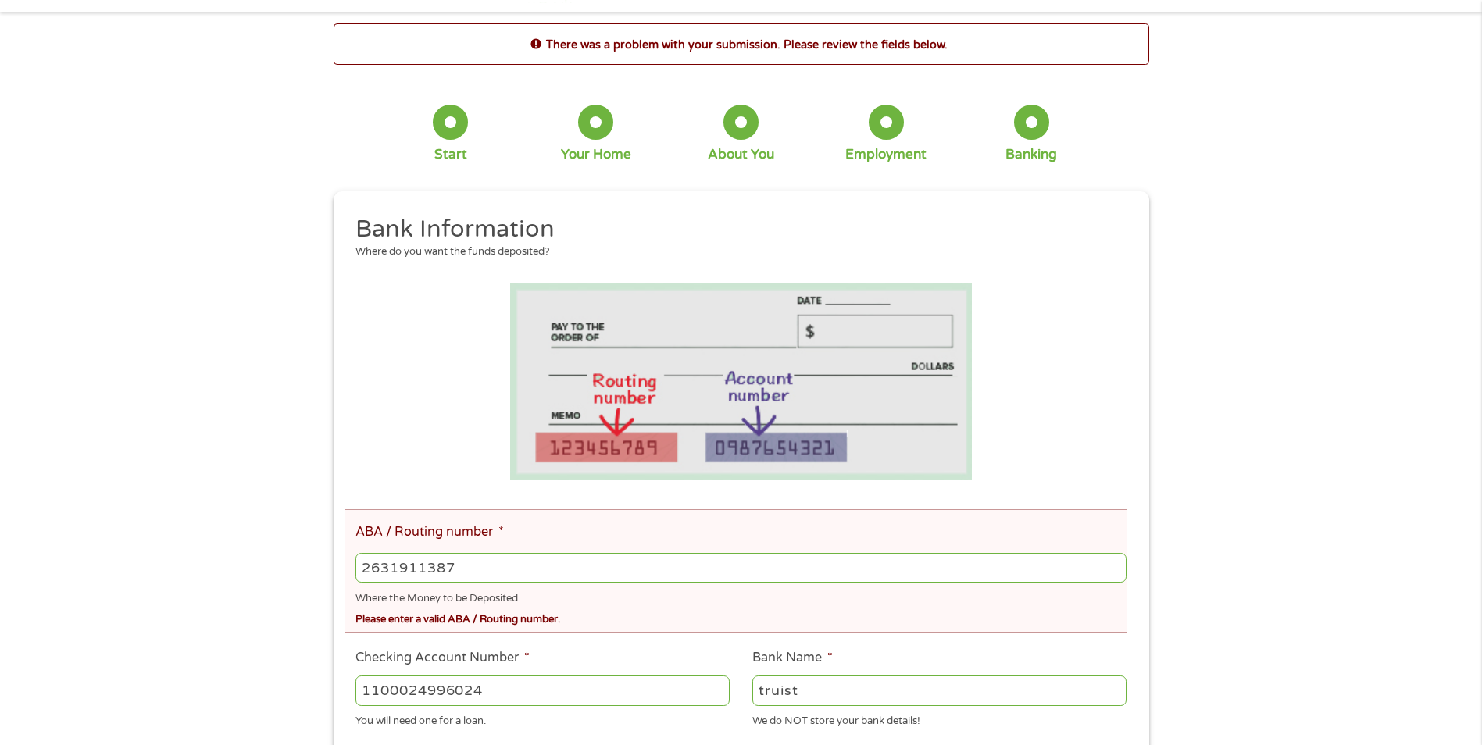
scroll to position [78, 0]
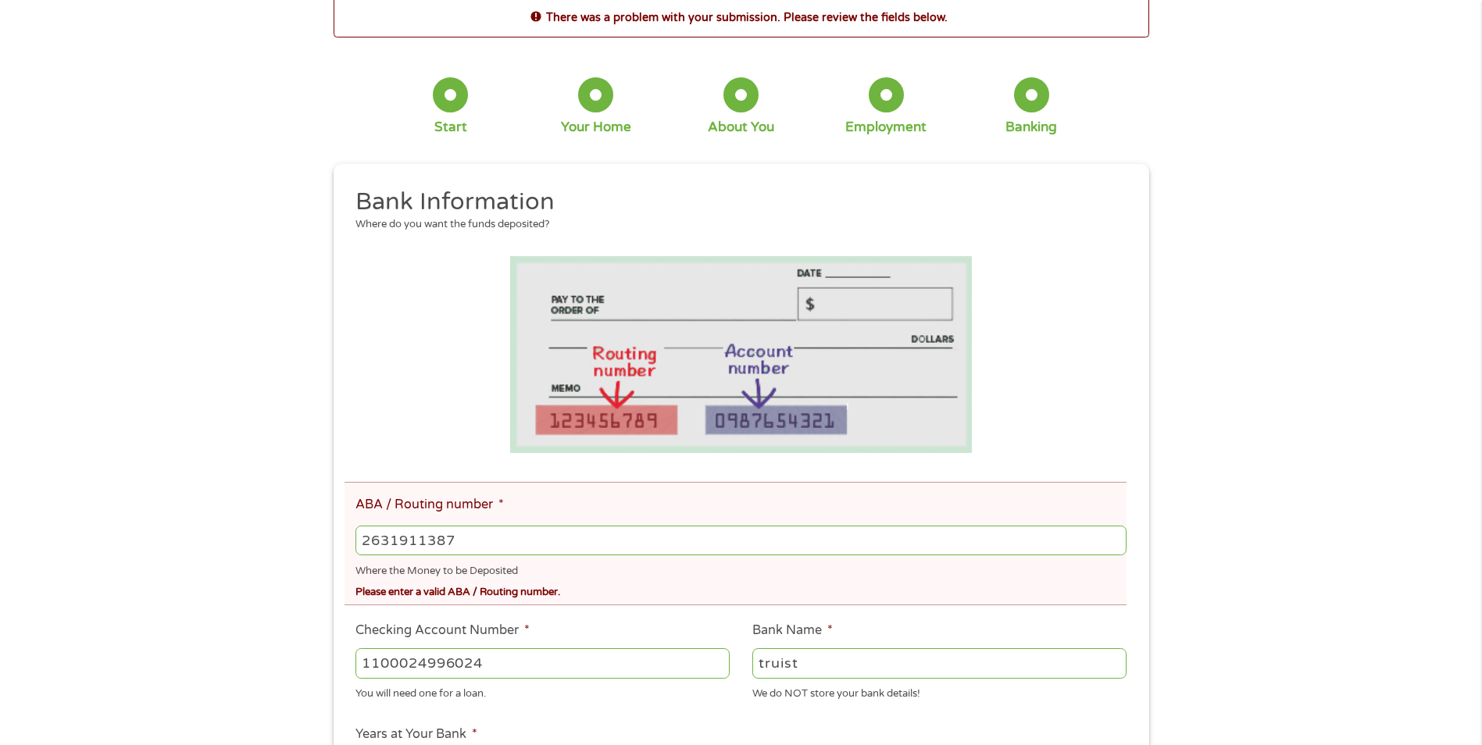
click at [429, 541] on input "2631911387" at bounding box center [741, 541] width 770 height 30
type input "263191387"
type input "BRANCH BANKING AND TRUST CO"
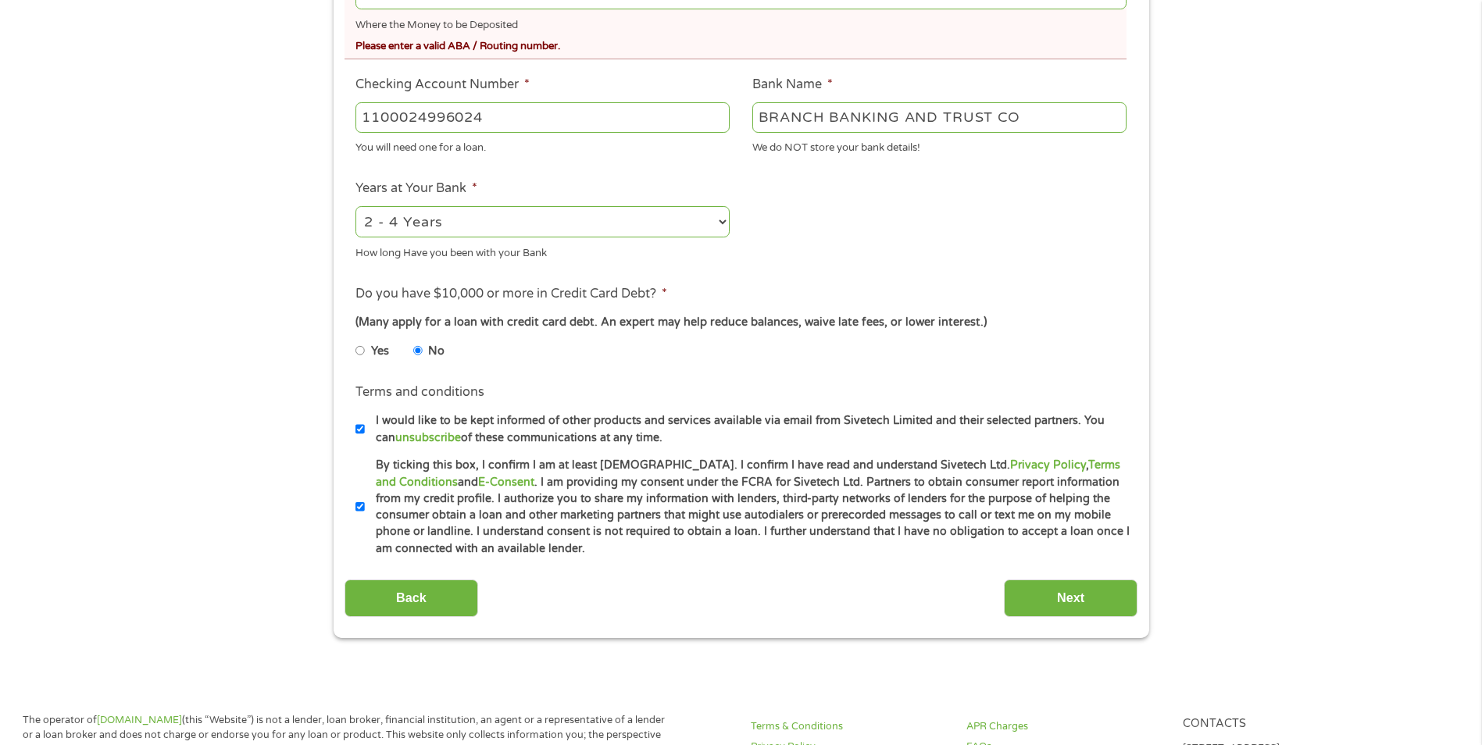
scroll to position [625, 0]
type input "263191387"
click at [1067, 591] on input "Next" at bounding box center [1071, 598] width 134 height 38
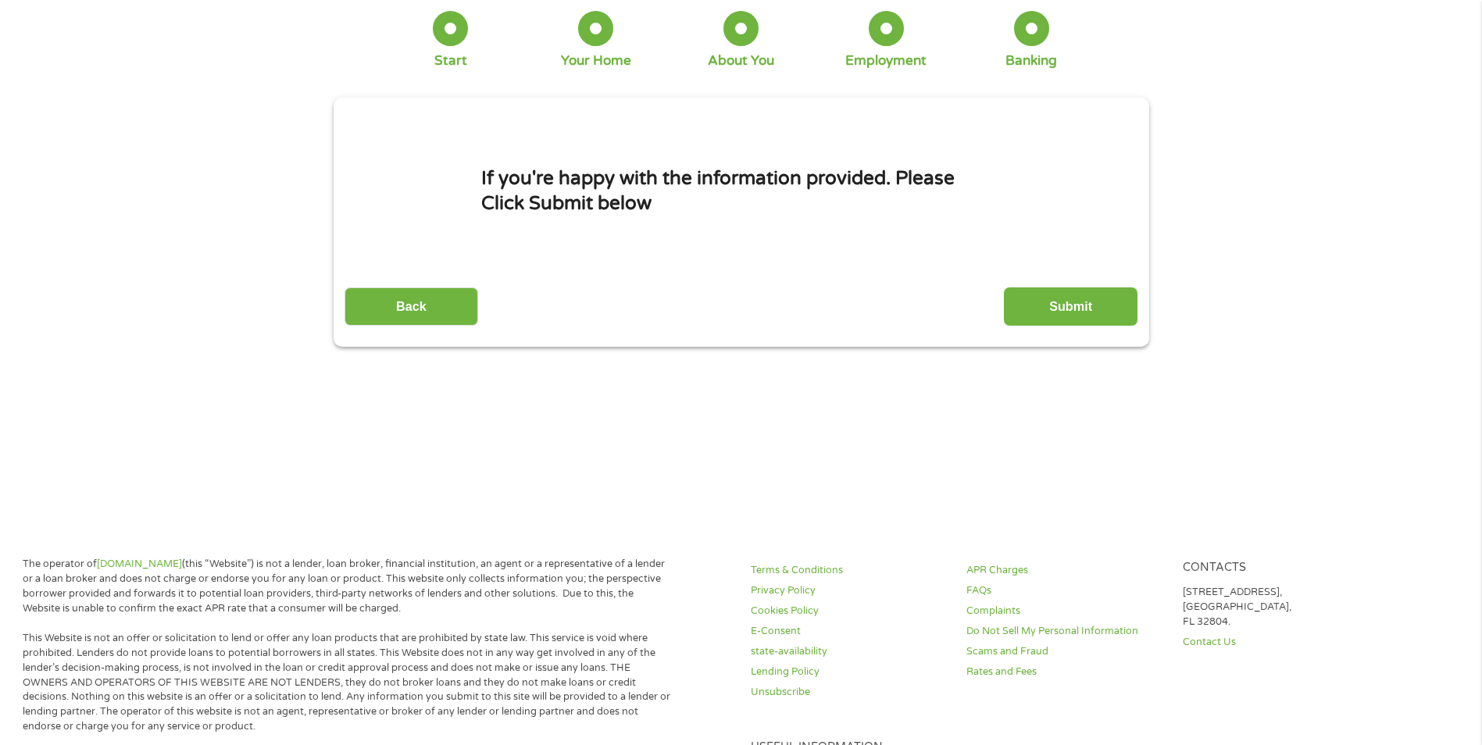
scroll to position [0, 0]
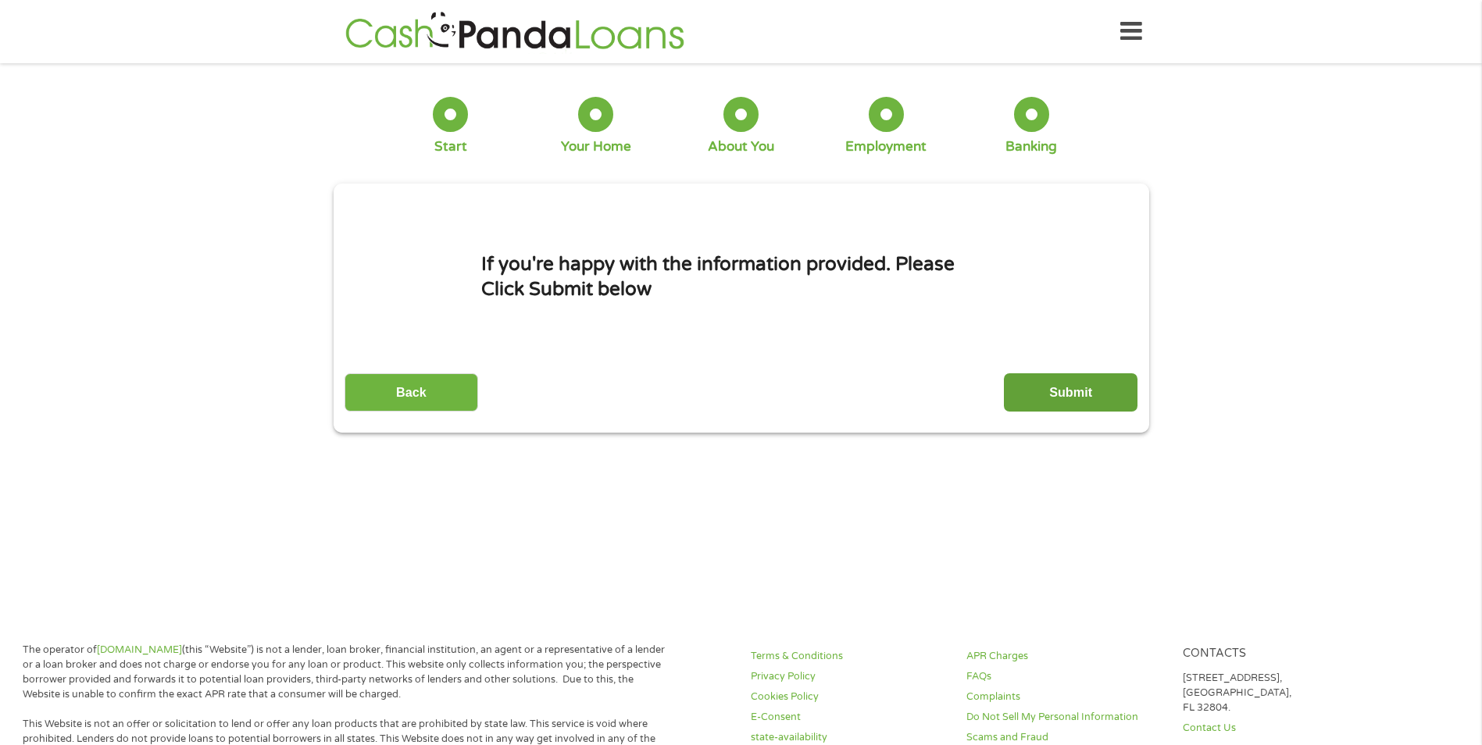
click at [1067, 387] on input "Submit" at bounding box center [1071, 393] width 134 height 38
